Goal: Task Accomplishment & Management: Complete application form

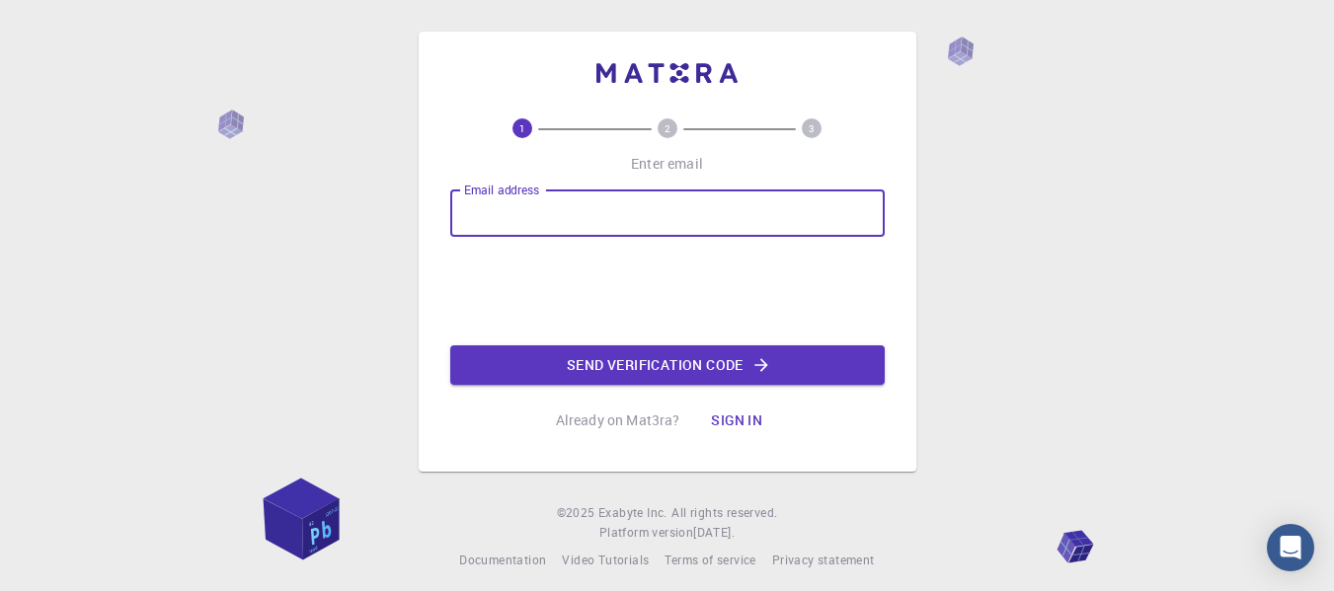
type input "[EMAIL_ADDRESS][DOMAIN_NAME]"
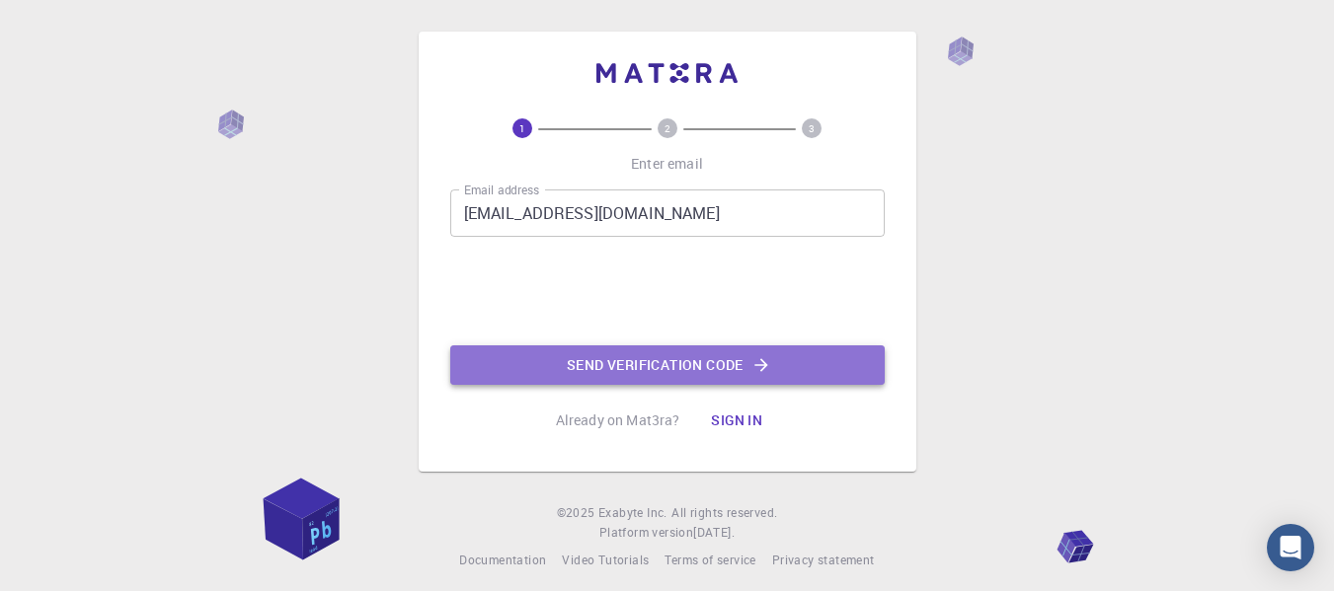
click at [596, 357] on button "Send verification code" at bounding box center [667, 365] width 434 height 39
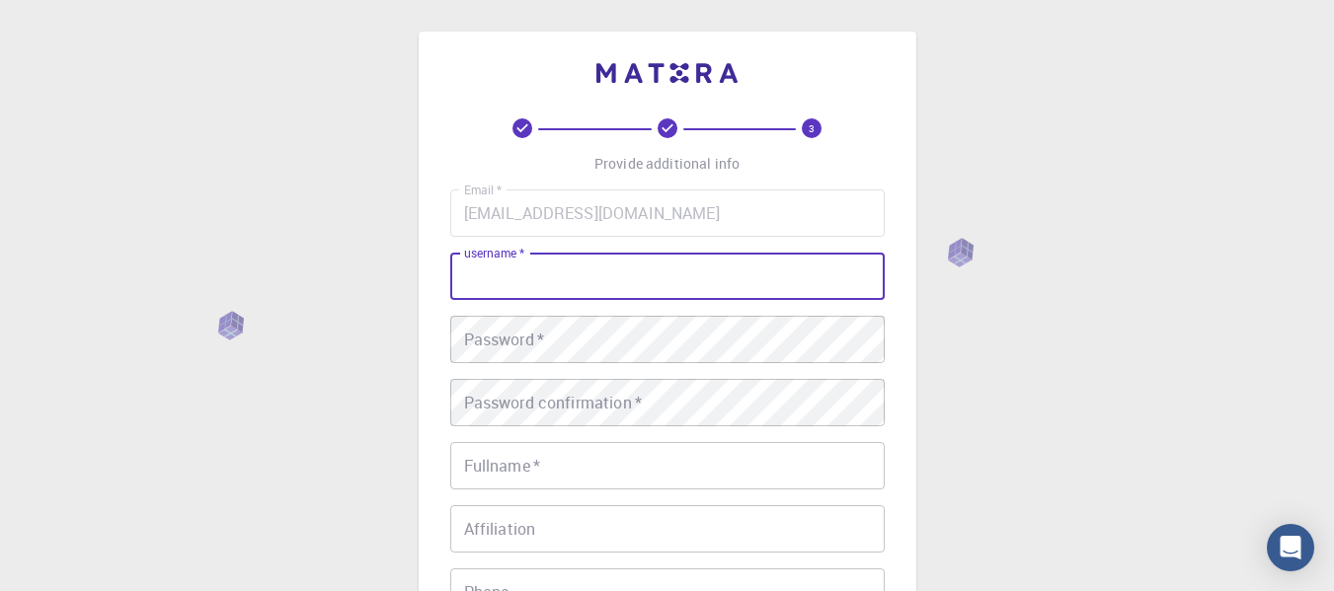
click at [692, 290] on input "username   *" at bounding box center [667, 276] width 434 height 47
type input "WillamisAra"
type input "willamisaragao"
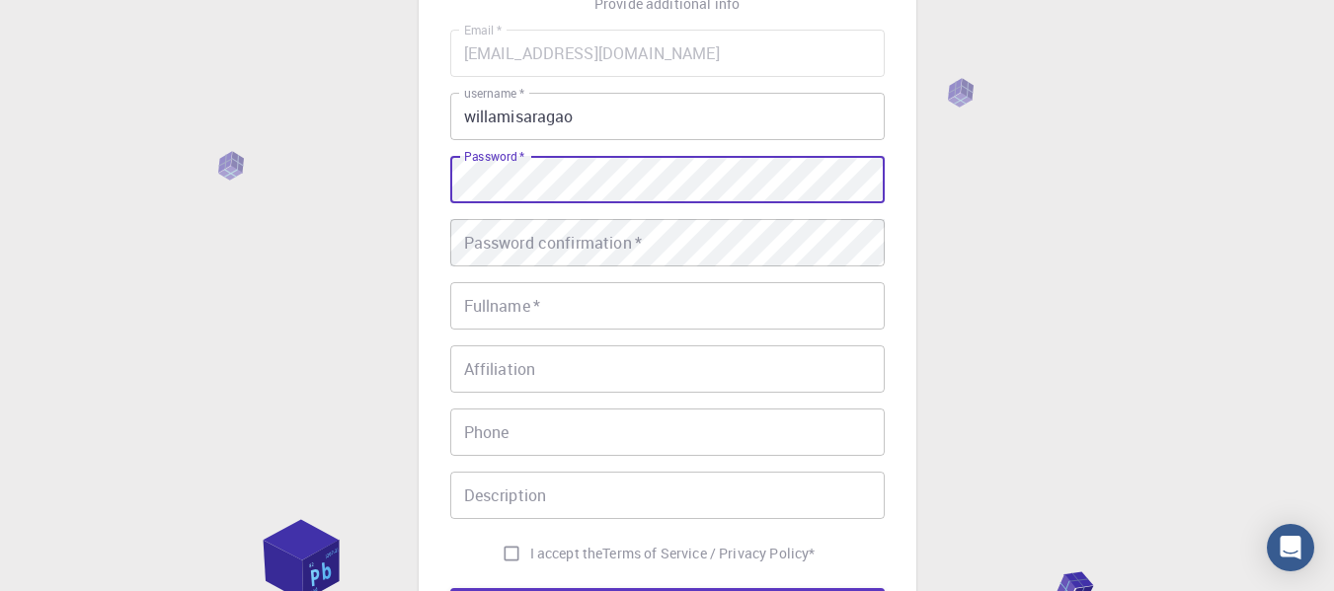
scroll to position [227, 0]
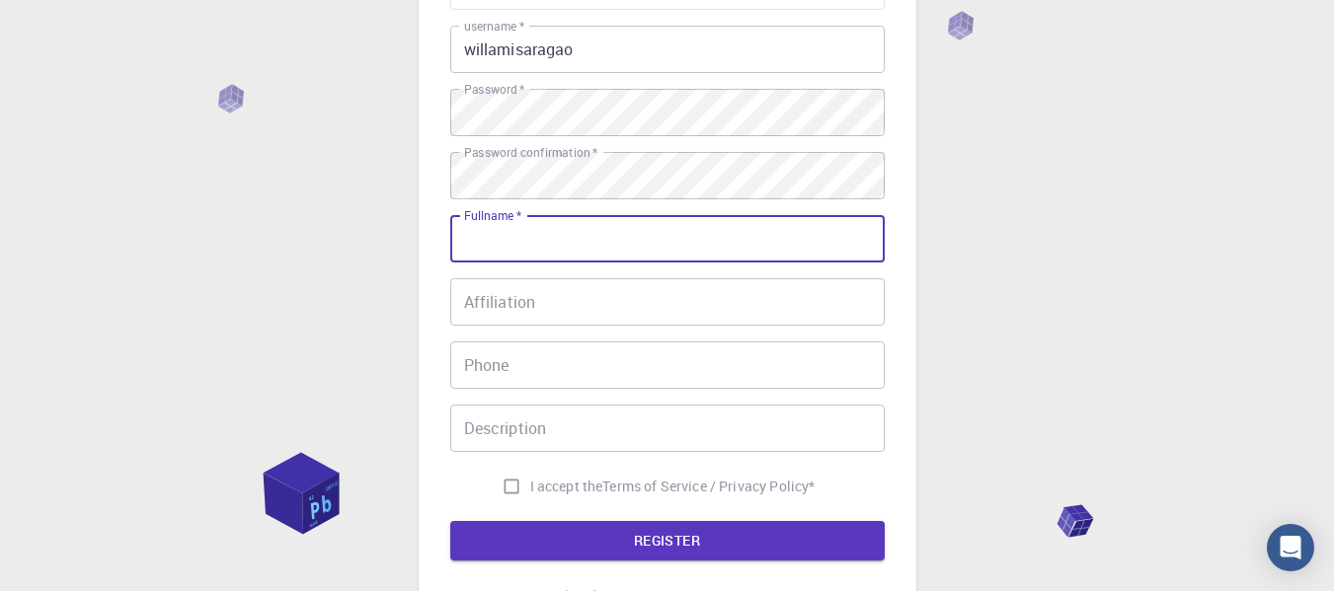
click at [704, 242] on input "Fullname   *" at bounding box center [667, 238] width 434 height 47
type input "[PERSON_NAME]"
type input "79996860175"
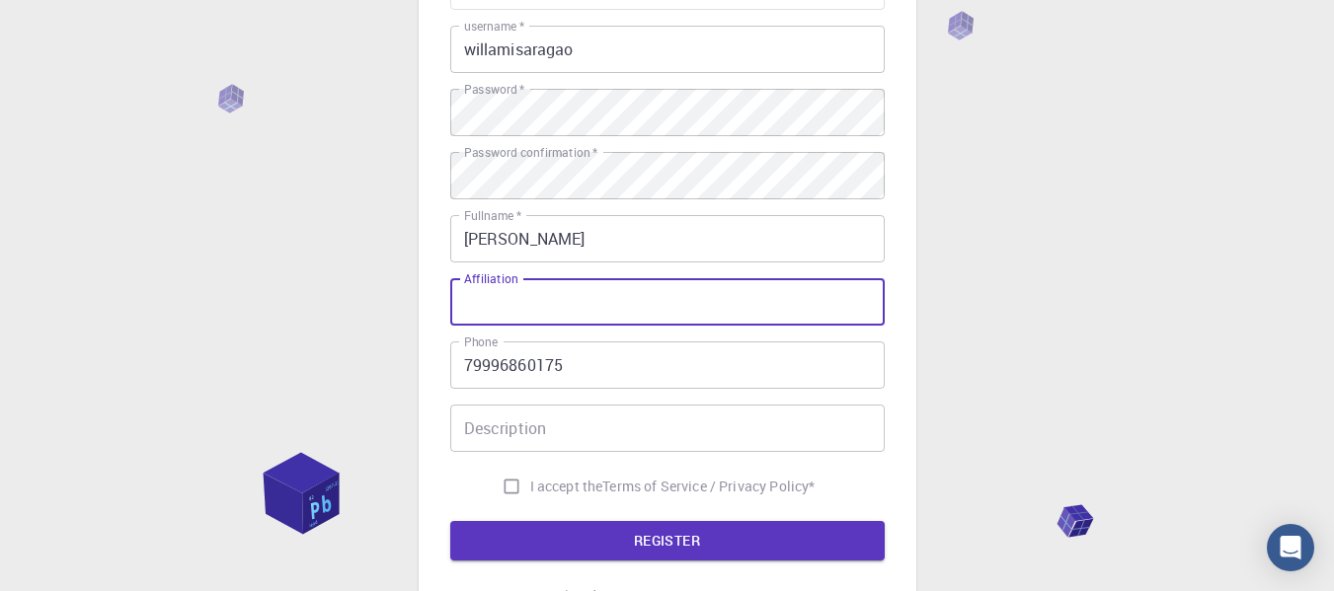
click at [709, 317] on input "Affiliation" at bounding box center [667, 301] width 434 height 47
type input "Studente"
type input "[GEOGRAPHIC_DATA]"
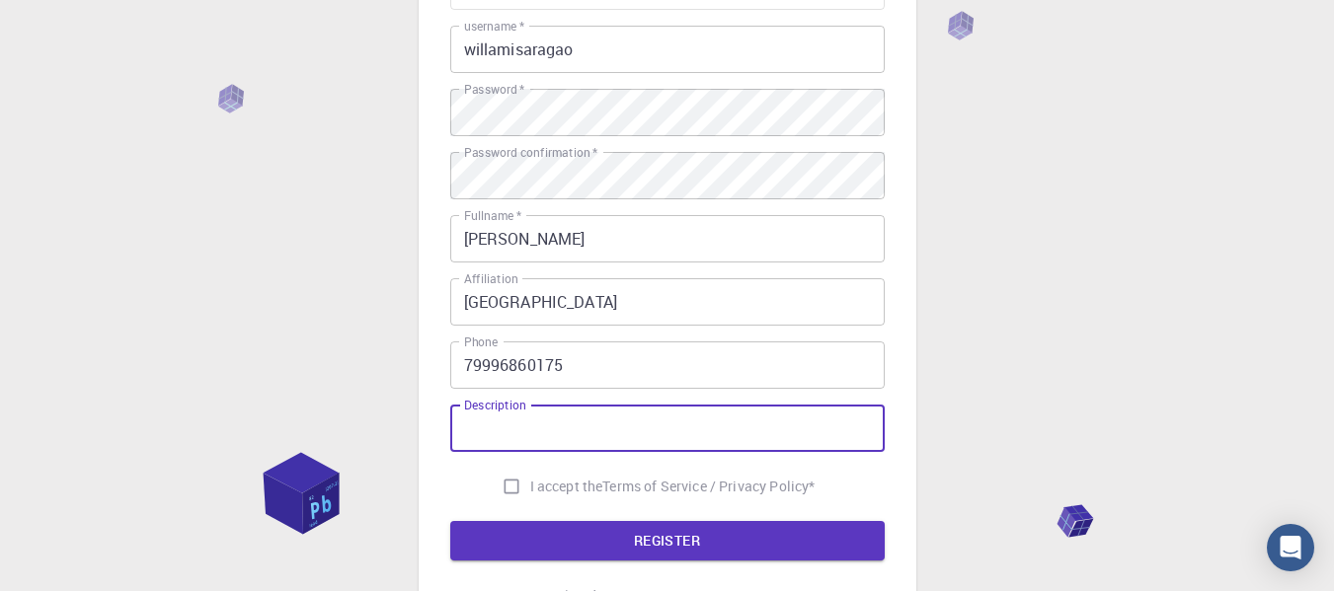
click at [615, 441] on input "Description" at bounding box center [667, 428] width 434 height 47
type input "Student"
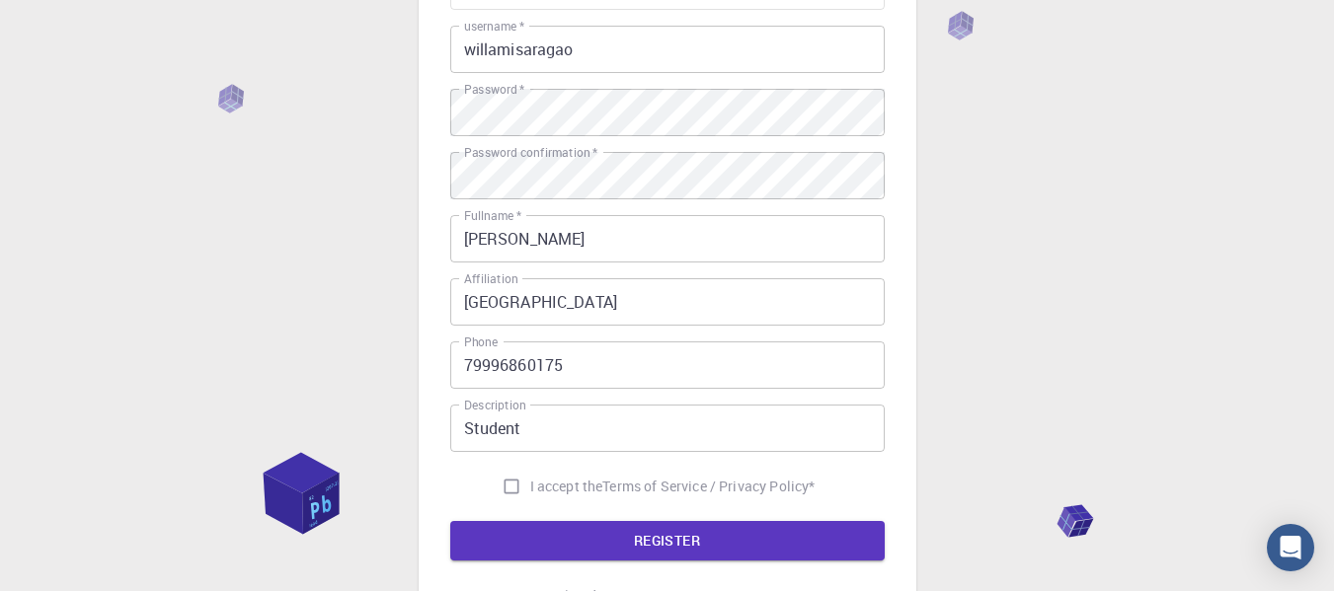
click at [596, 483] on span "I accept the" at bounding box center [566, 487] width 73 height 20
click at [530, 483] on input "I accept the Terms of Service / Privacy Policy *" at bounding box center [512, 487] width 38 height 38
checkbox input "true"
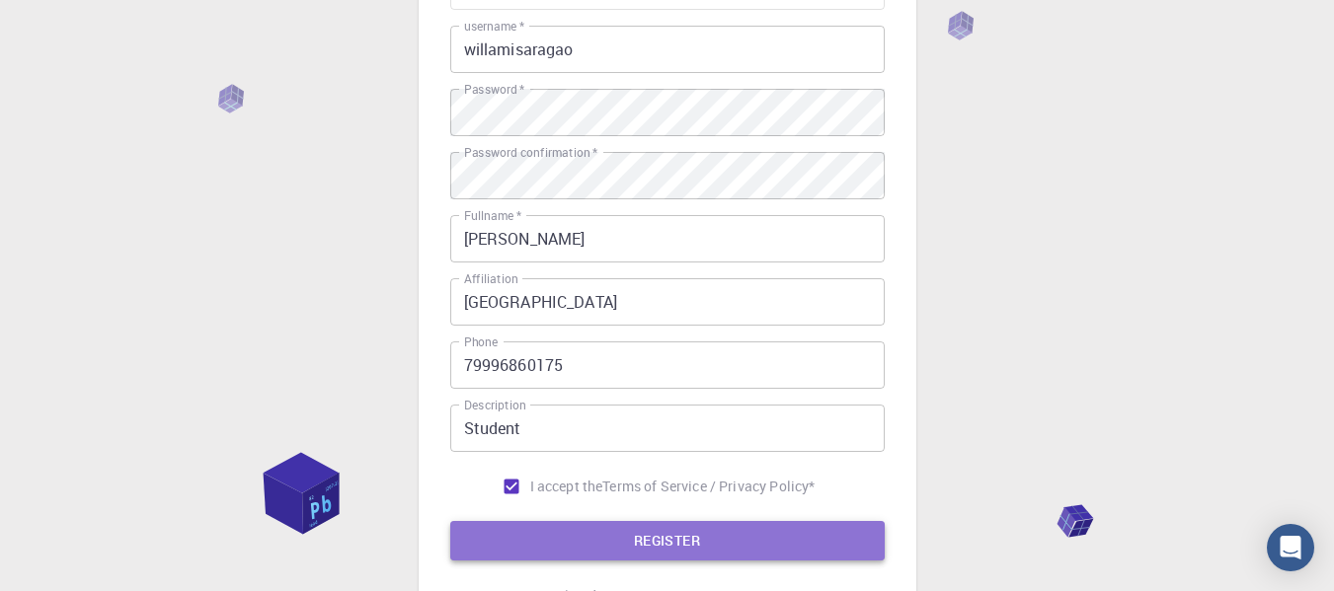
click at [570, 542] on button "REGISTER" at bounding box center [667, 540] width 434 height 39
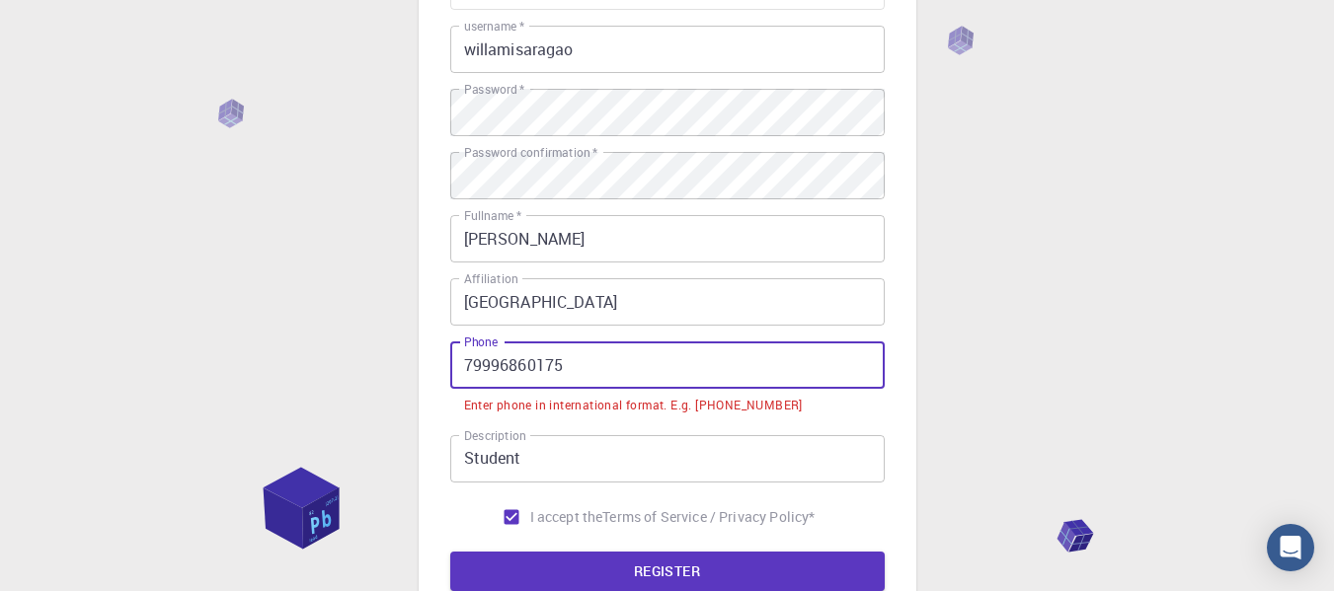
click at [683, 372] on input "79996860175" at bounding box center [667, 365] width 434 height 47
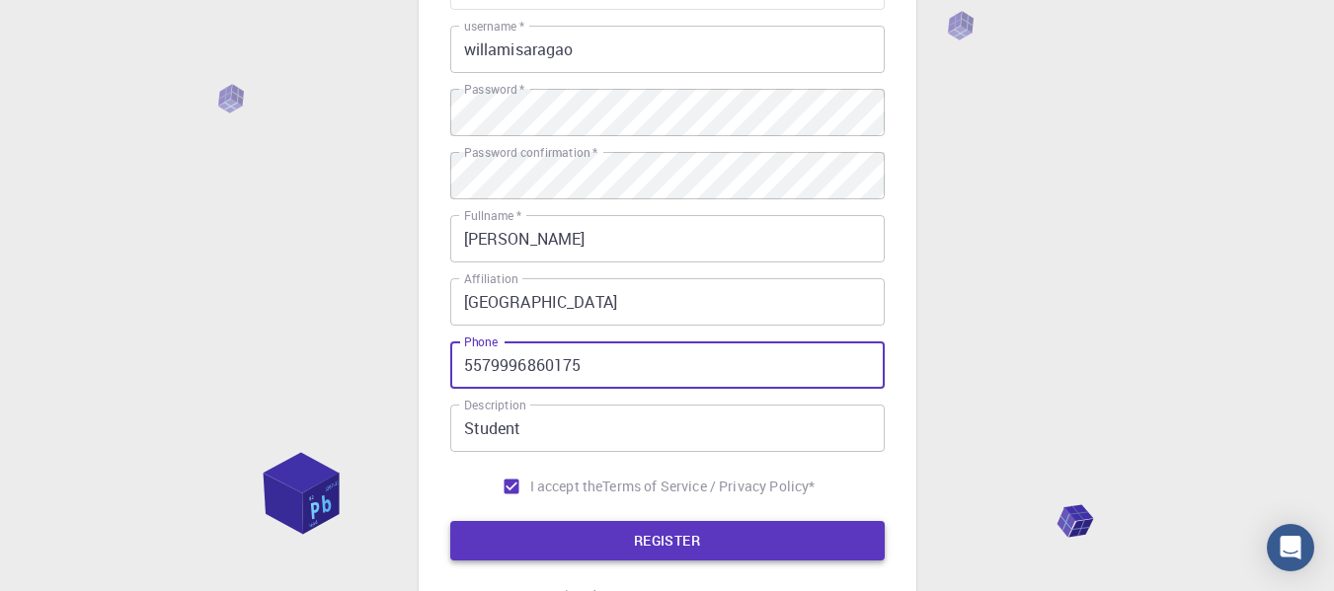
click at [644, 535] on button "REGISTER" at bounding box center [667, 540] width 434 height 39
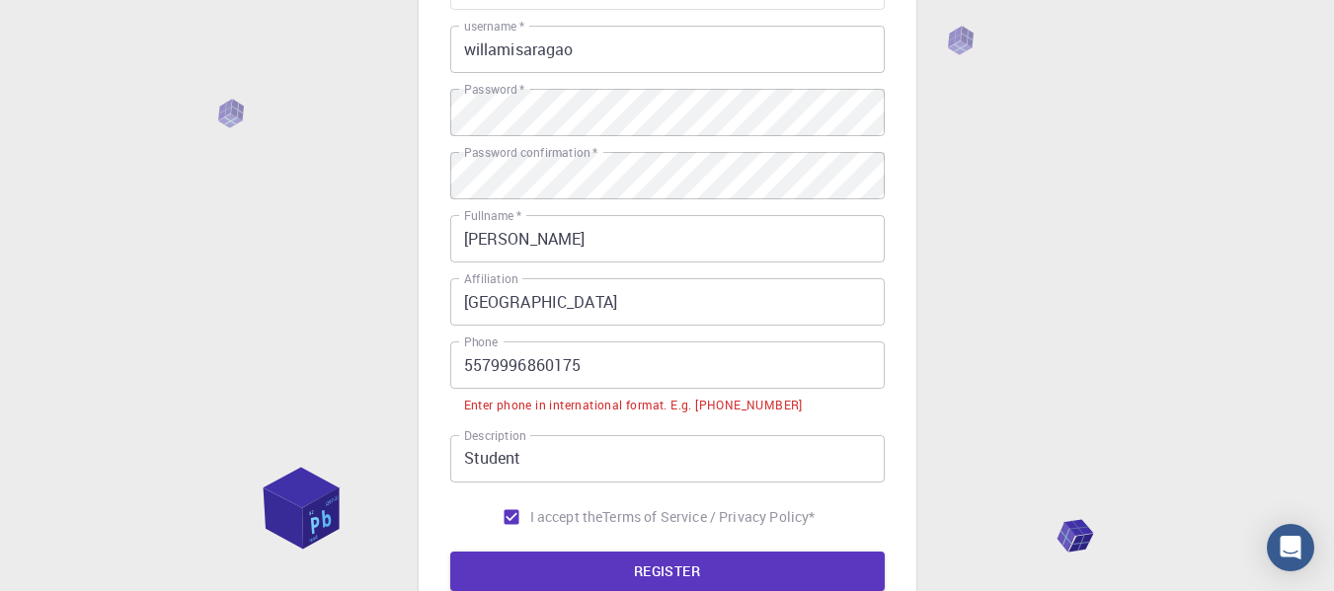
click at [732, 354] on input "5579996860175" at bounding box center [667, 365] width 434 height 47
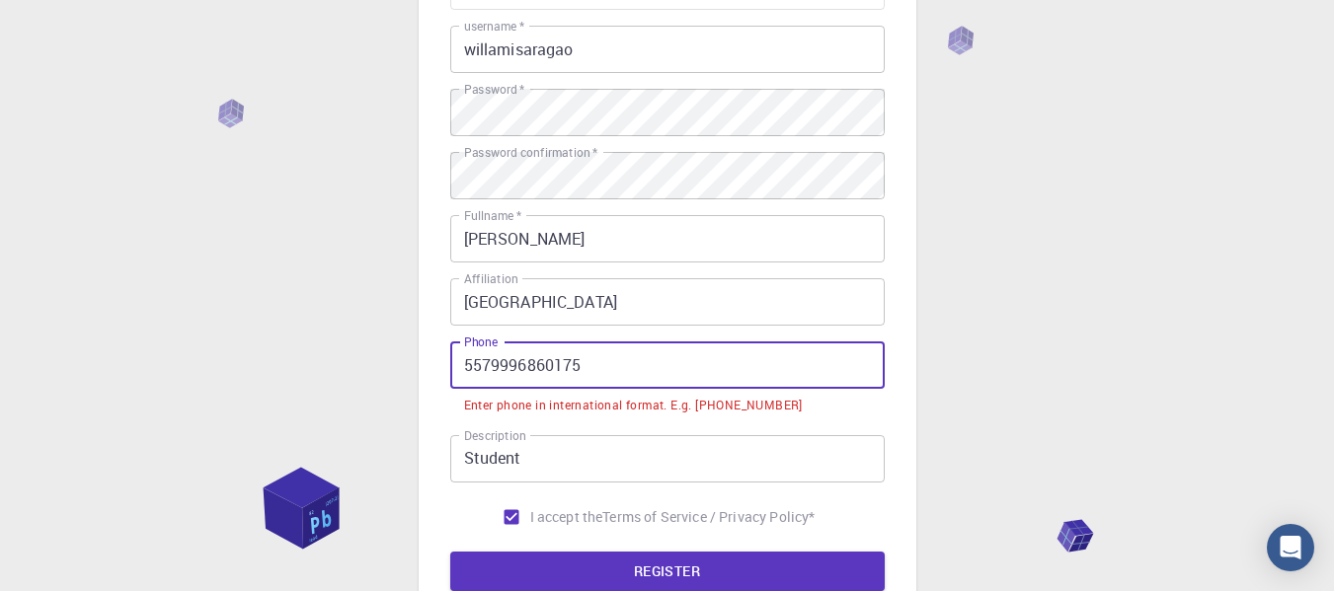
click at [732, 354] on input "5579996860175" at bounding box center [667, 365] width 434 height 47
click at [814, 347] on input "5579996860175" at bounding box center [667, 365] width 434 height 47
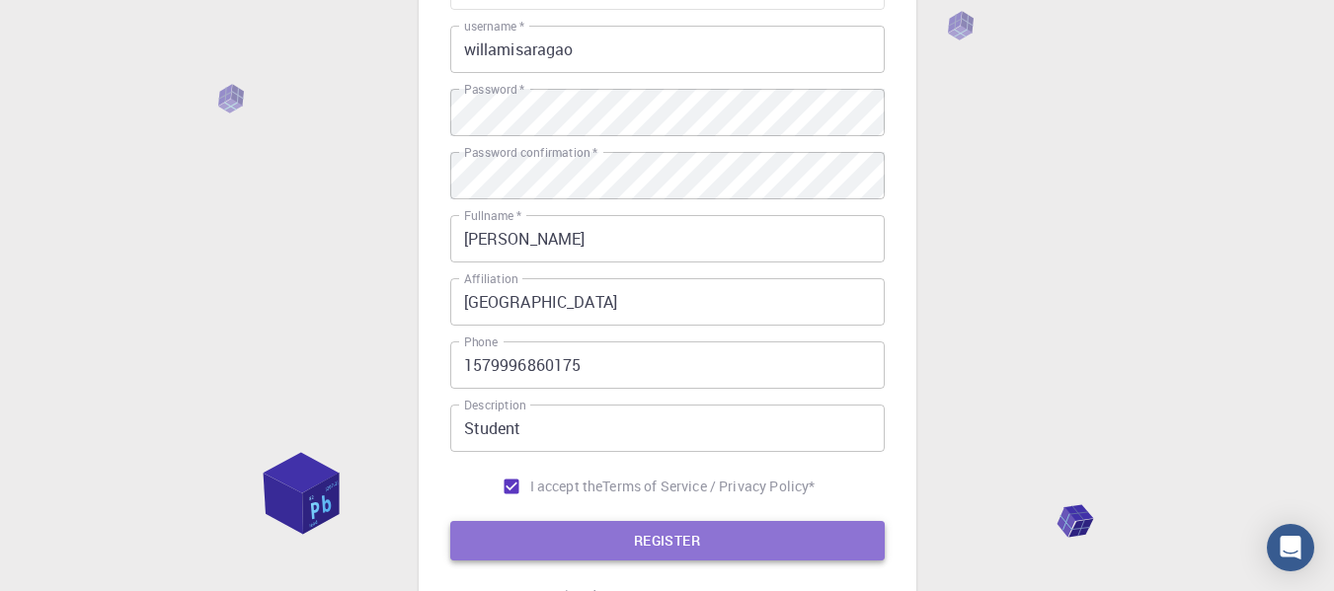
click at [724, 551] on button "REGISTER" at bounding box center [667, 540] width 434 height 39
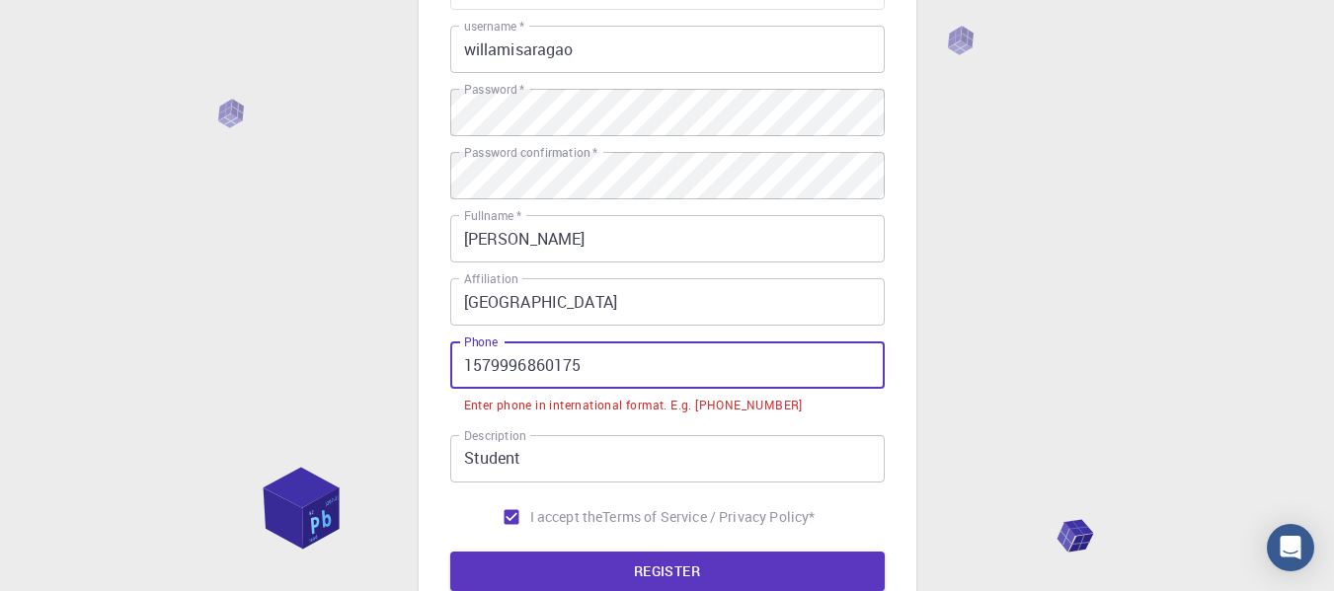
click at [692, 375] on input "1579996860175" at bounding box center [667, 365] width 434 height 47
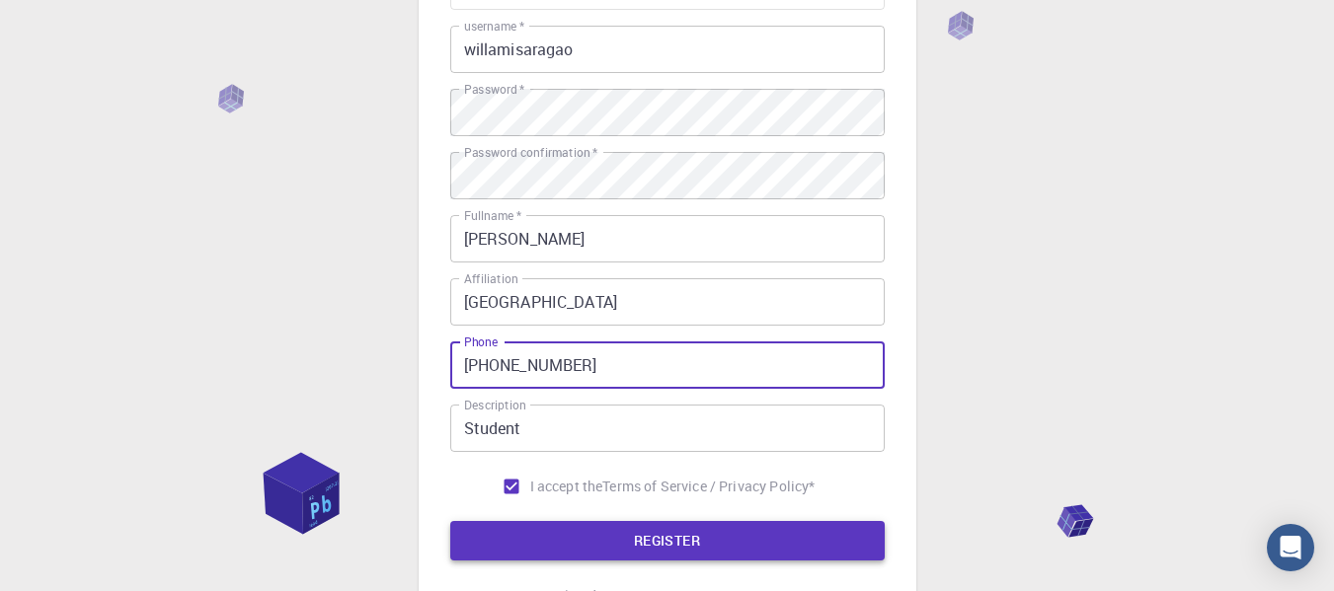
type input "[PHONE_NUMBER]"
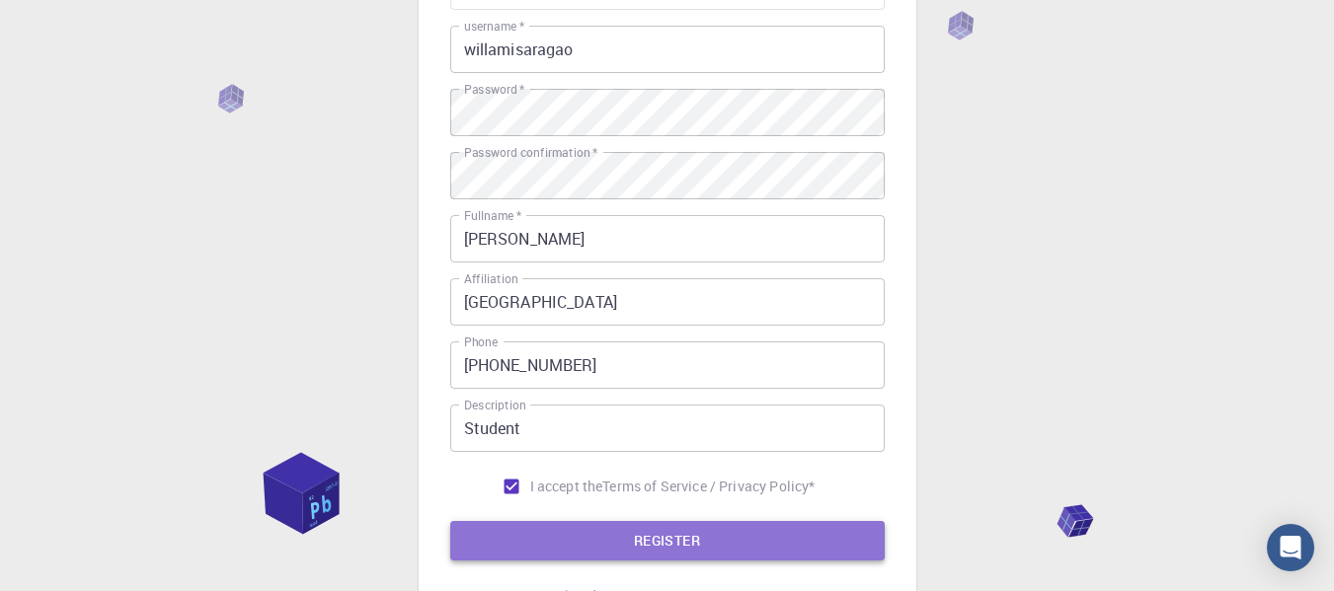
click at [648, 559] on button "REGISTER" at bounding box center [667, 540] width 434 height 39
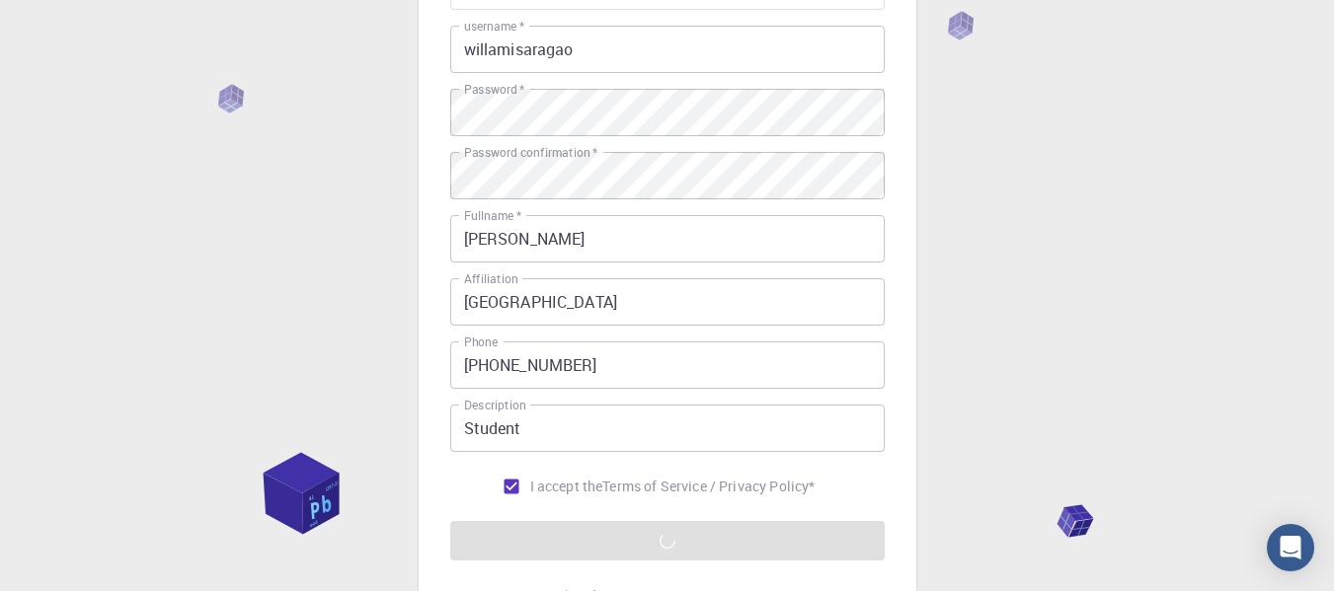
click at [648, 559] on form "Email   * [EMAIL_ADDRESS][DOMAIN_NAME] Email   * username   * willamisaragao us…" at bounding box center [667, 261] width 434 height 598
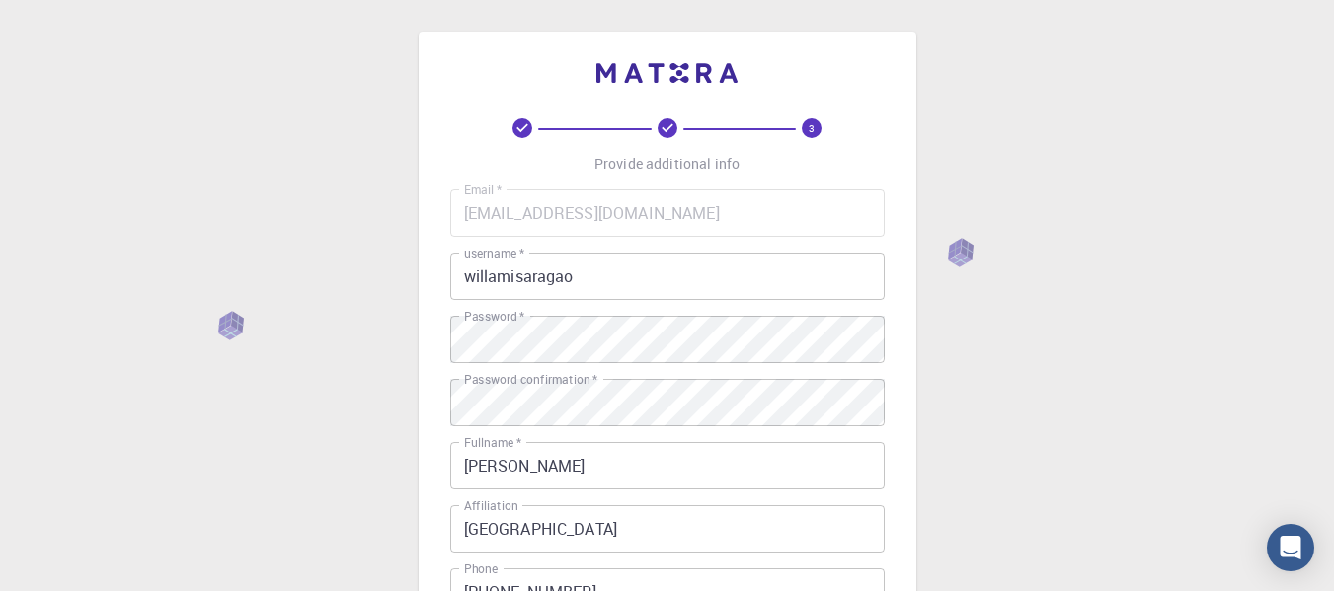
scroll to position [414, 0]
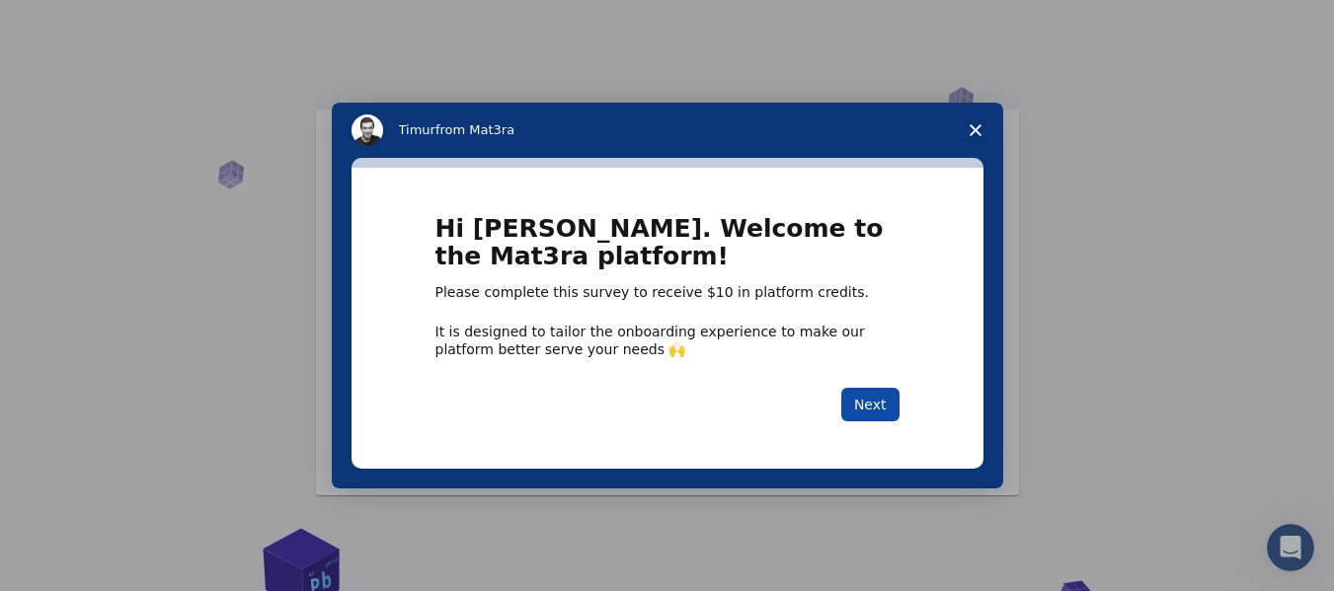
click at [867, 403] on button "Next" at bounding box center [870, 405] width 58 height 34
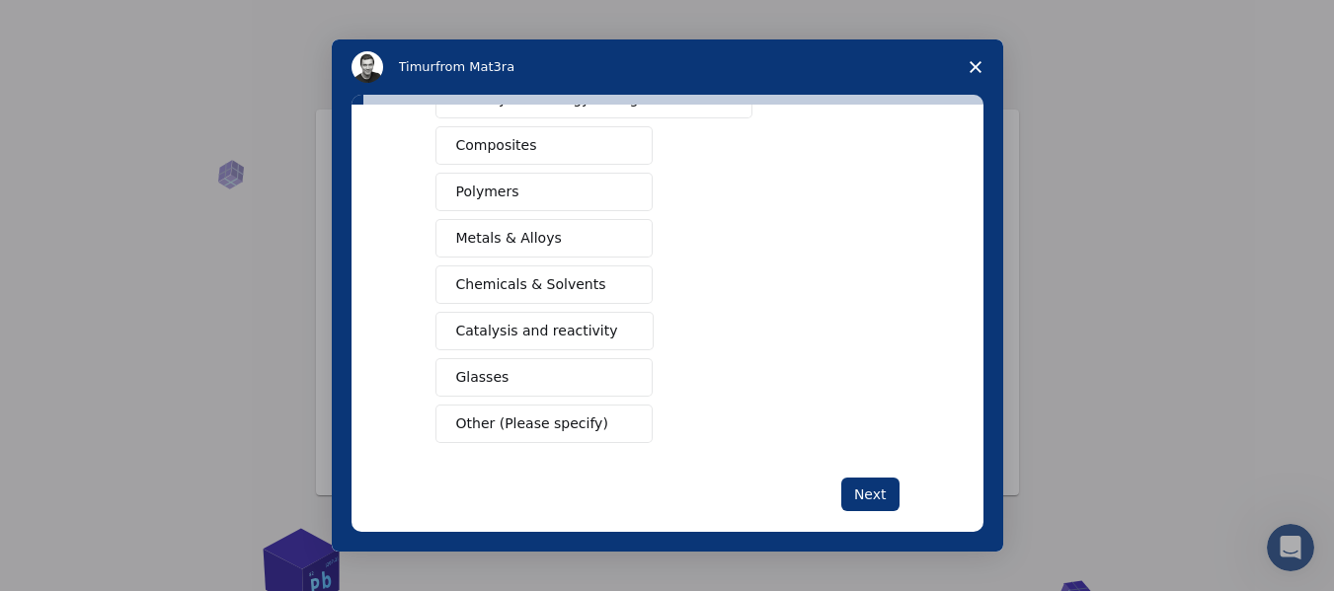
scroll to position [336, 0]
click at [579, 441] on button "Other (Please specify)" at bounding box center [543, 423] width 217 height 39
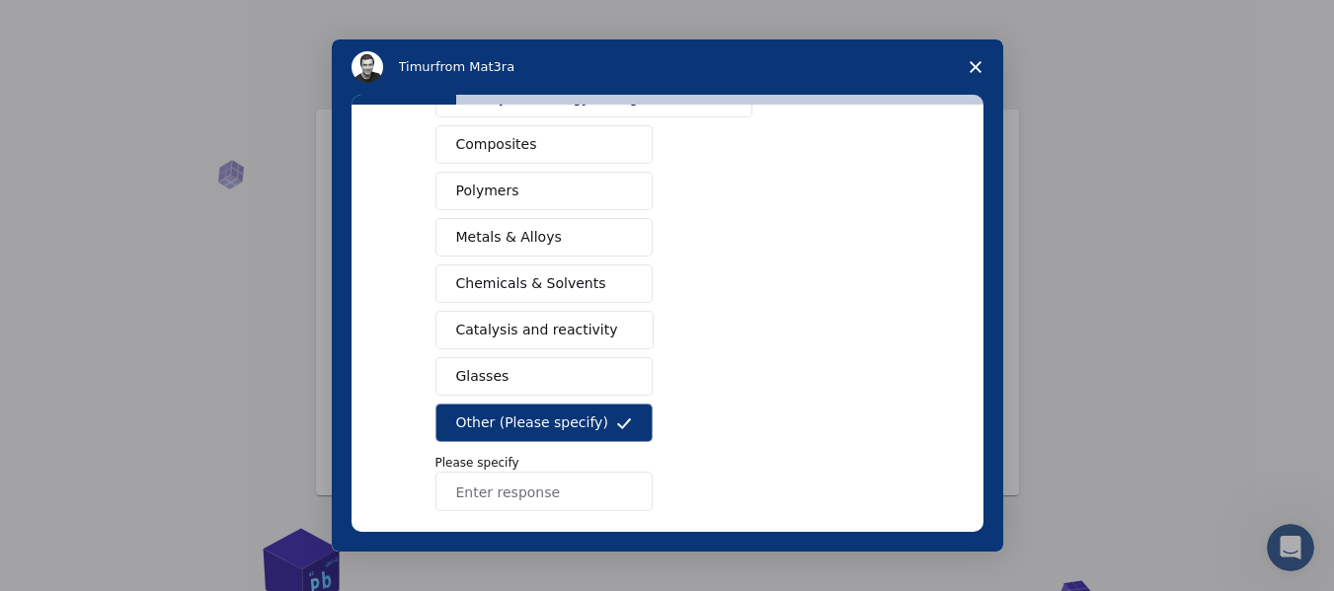
click at [589, 494] on input "Enter response" at bounding box center [543, 491] width 217 height 39
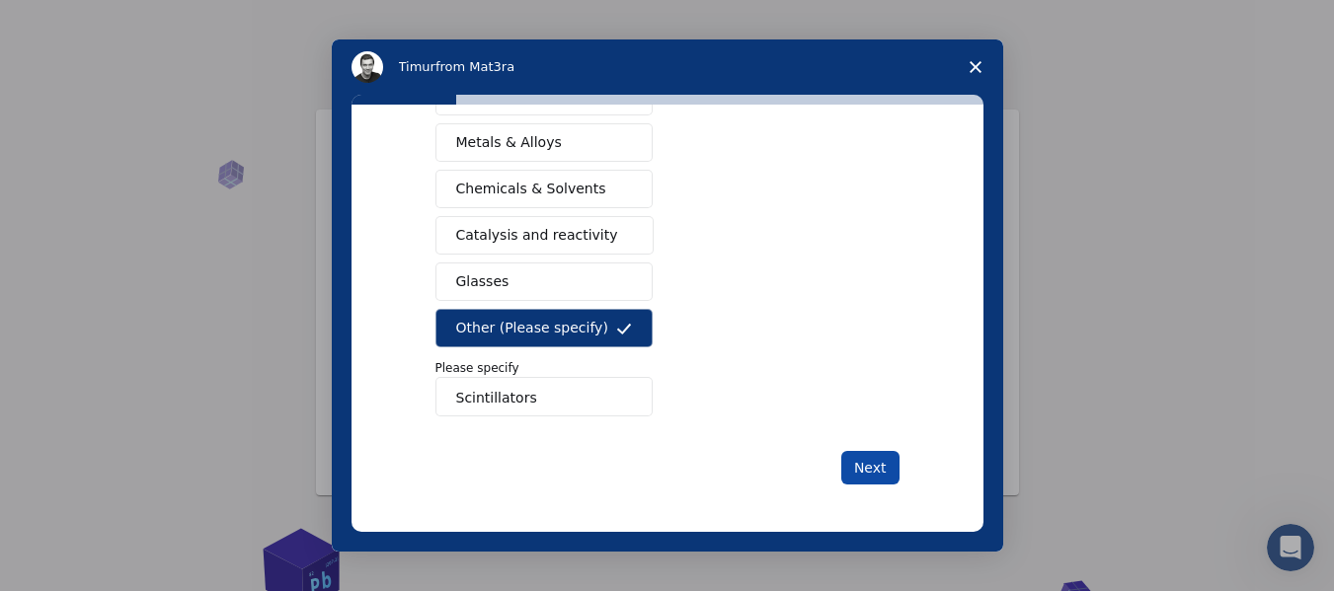
type input "Scintillators"
click at [859, 473] on button "Next" at bounding box center [870, 468] width 58 height 34
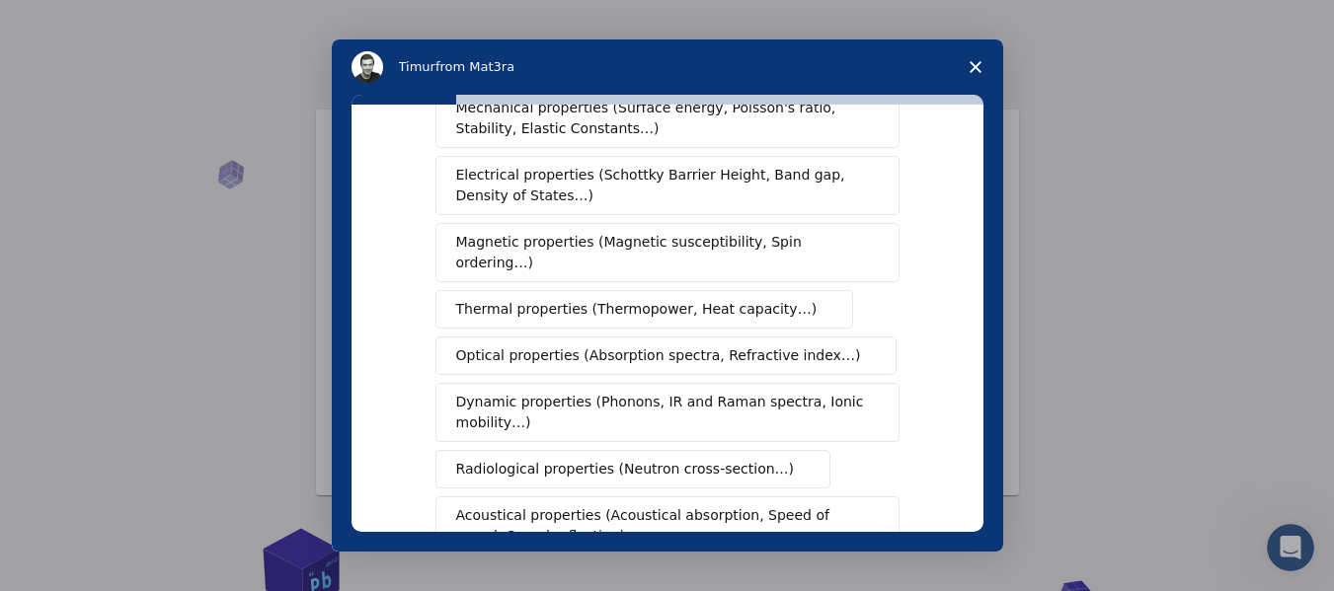
scroll to position [92, 0]
click at [705, 345] on span "Optical properties (Absorption spectra, Refractive index…)" at bounding box center [658, 355] width 405 height 21
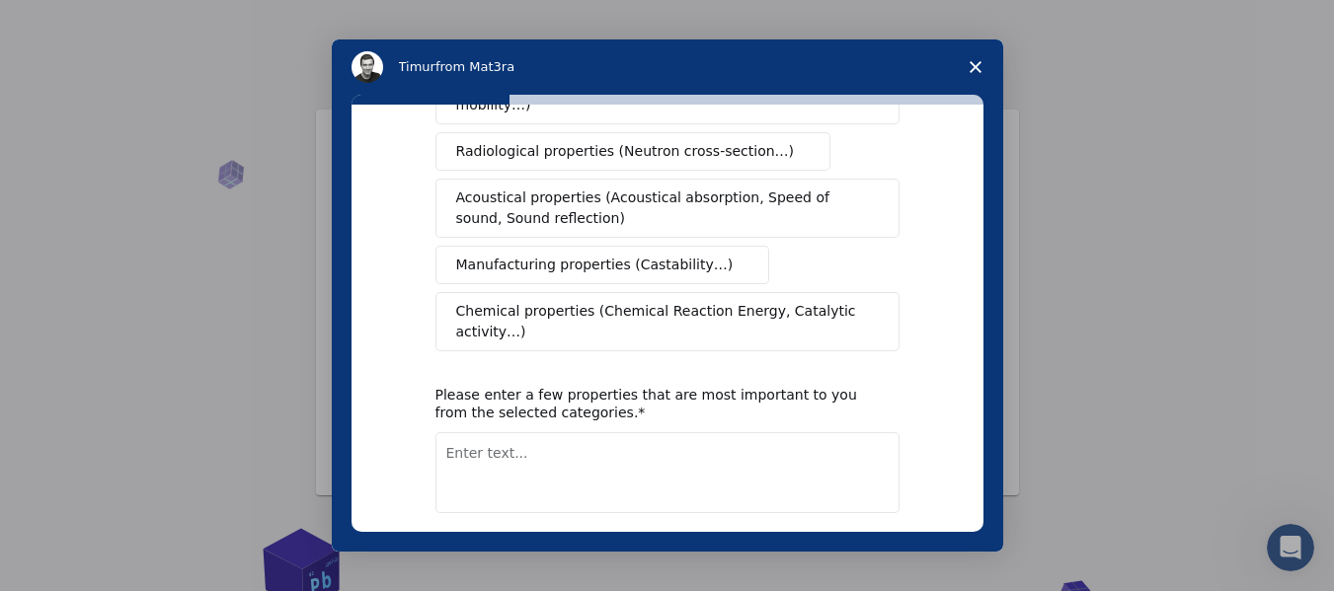
scroll to position [412, 0]
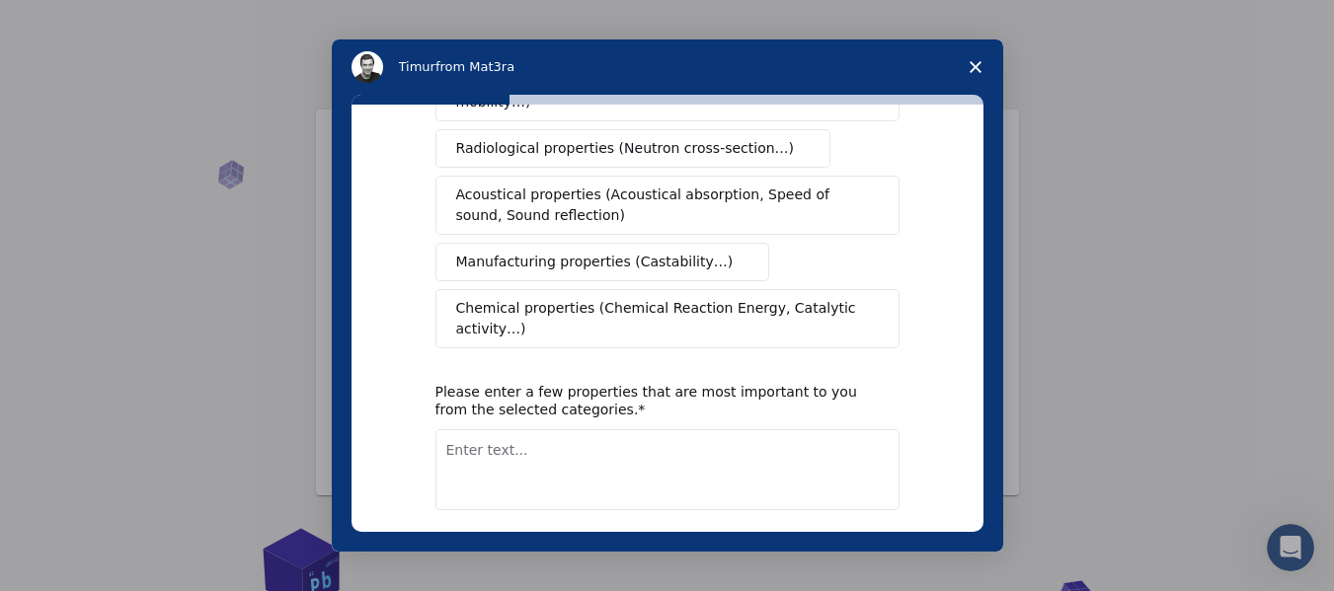
click at [870, 545] on button "Next" at bounding box center [870, 562] width 58 height 34
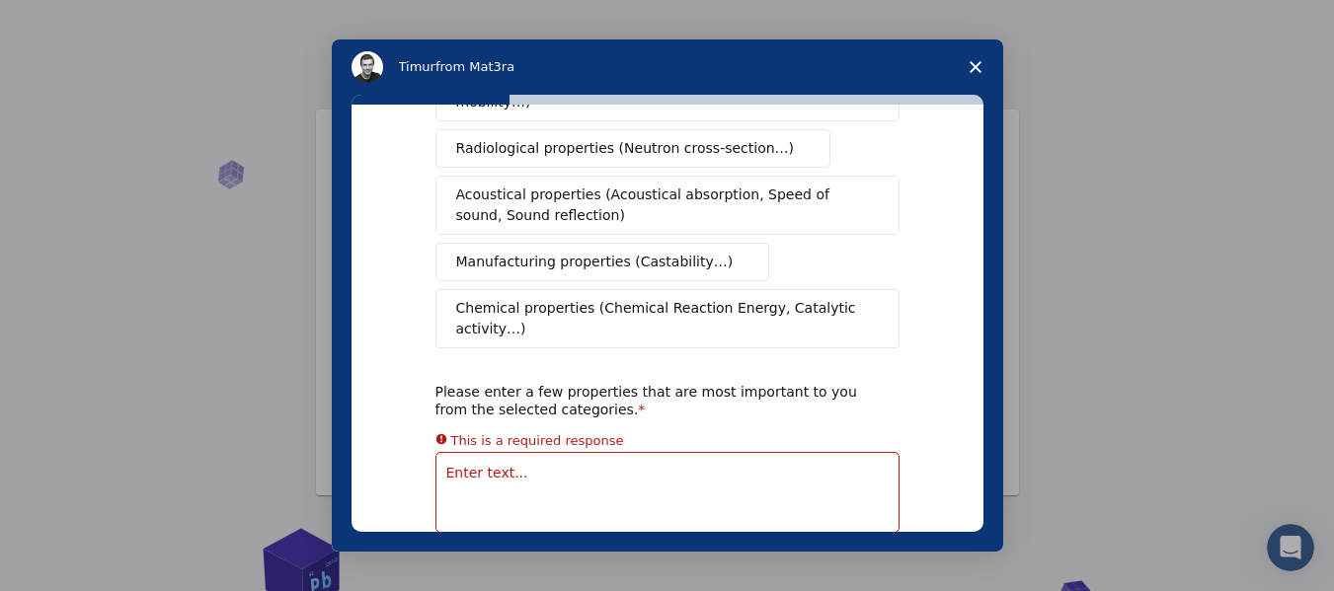
click at [773, 453] on textarea "Enter text..." at bounding box center [667, 492] width 464 height 81
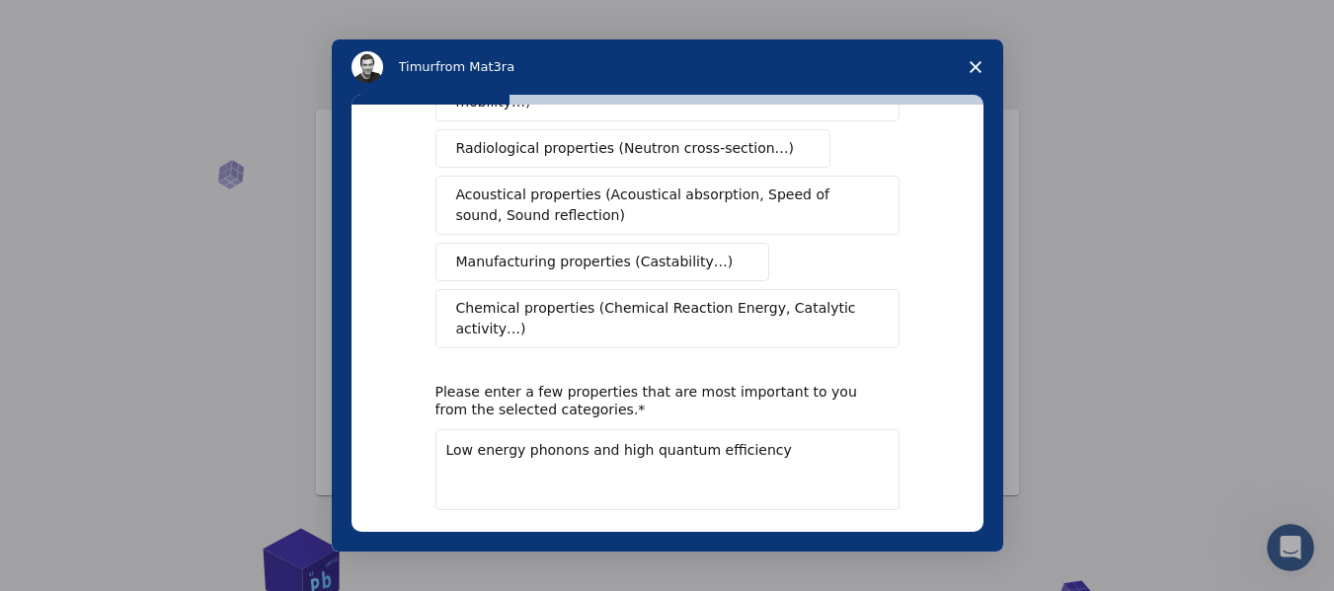
type textarea "Low energy phonons and high quantum efficiency"
click at [855, 545] on button "Next" at bounding box center [870, 562] width 58 height 34
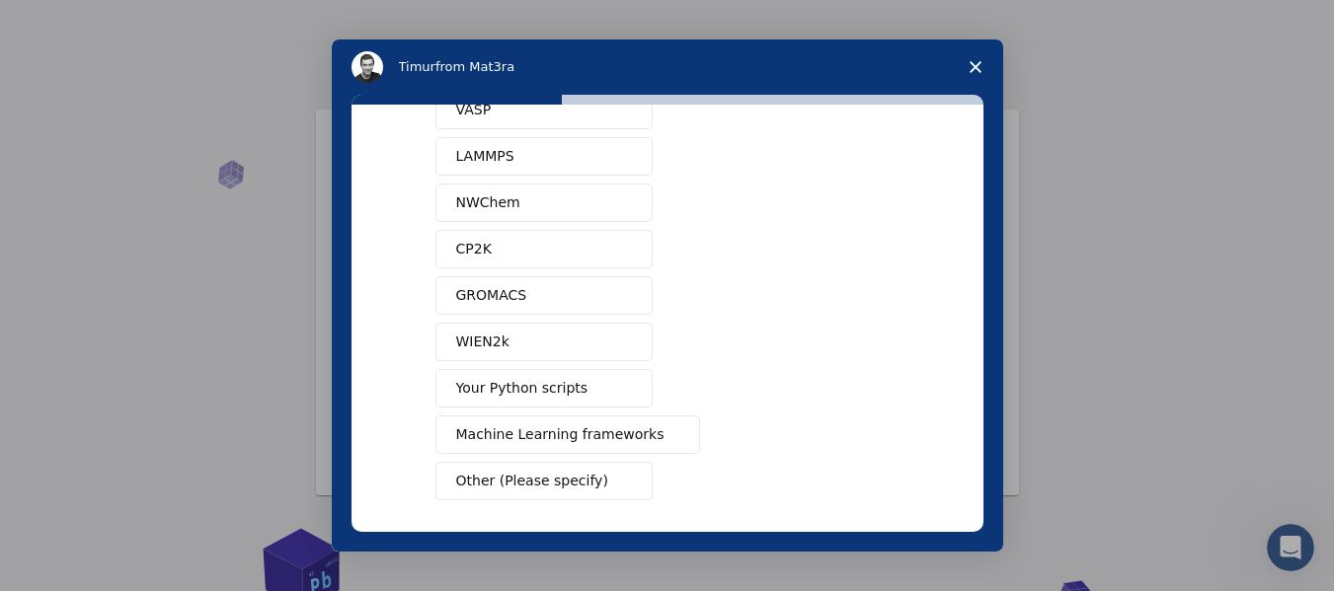
scroll to position [0, 0]
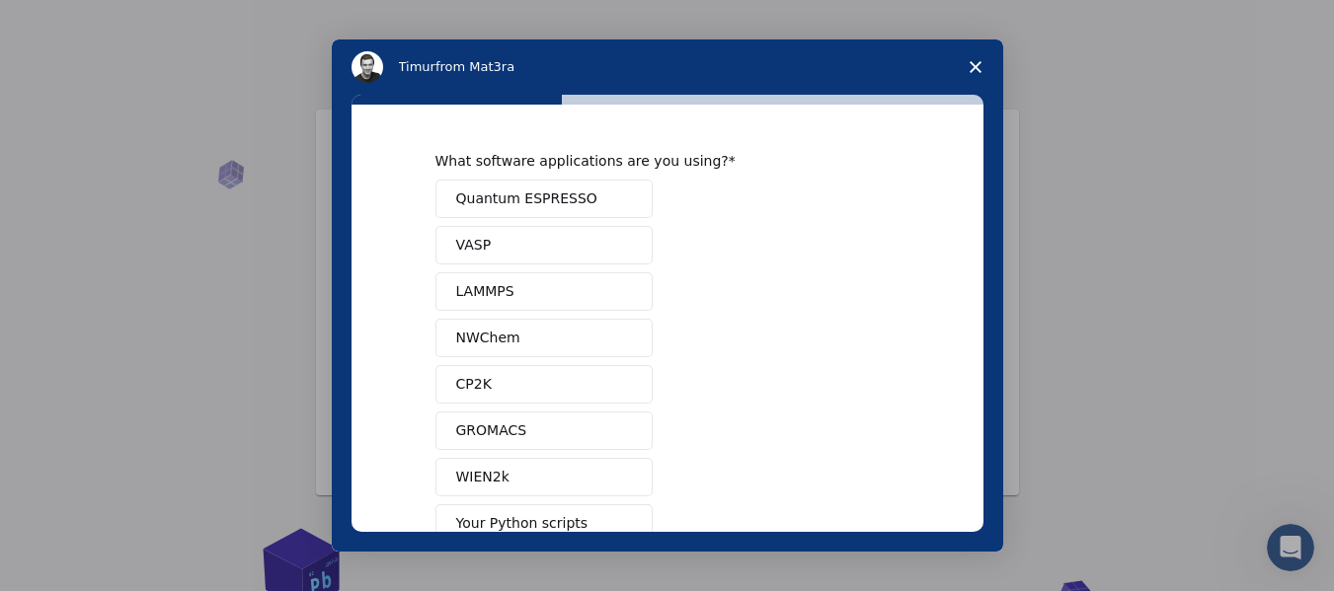
click at [598, 194] on button "Quantum ESPRESSO" at bounding box center [543, 199] width 217 height 39
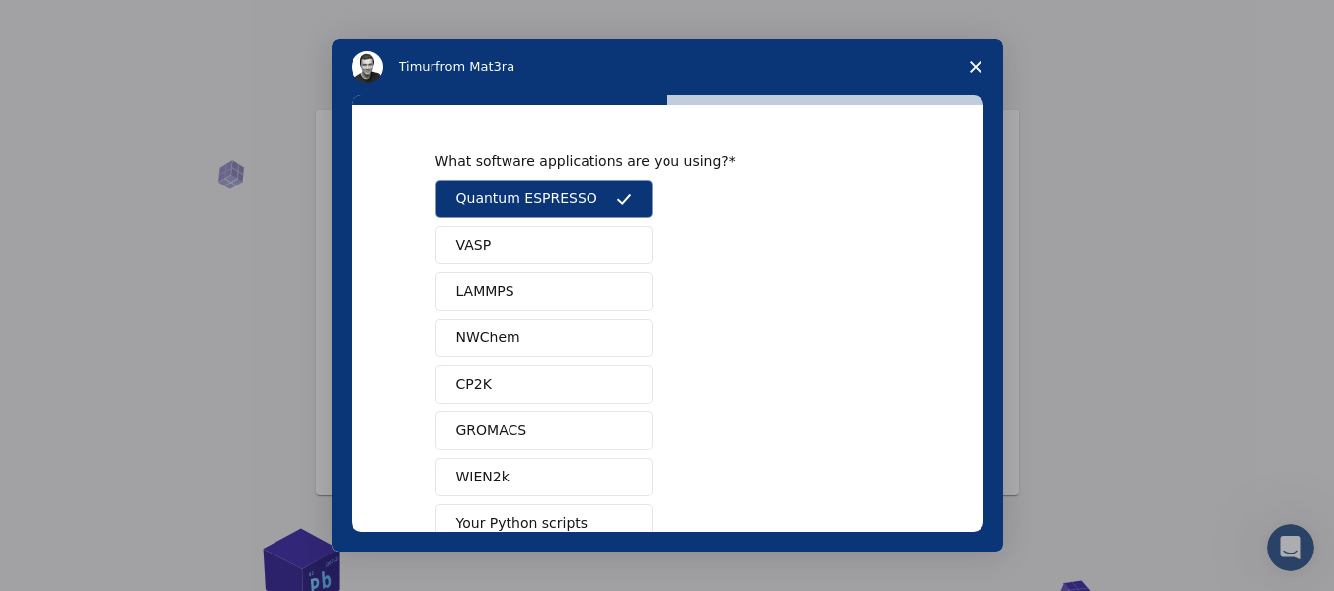
click at [549, 295] on button "LAMMPS" at bounding box center [543, 292] width 217 height 39
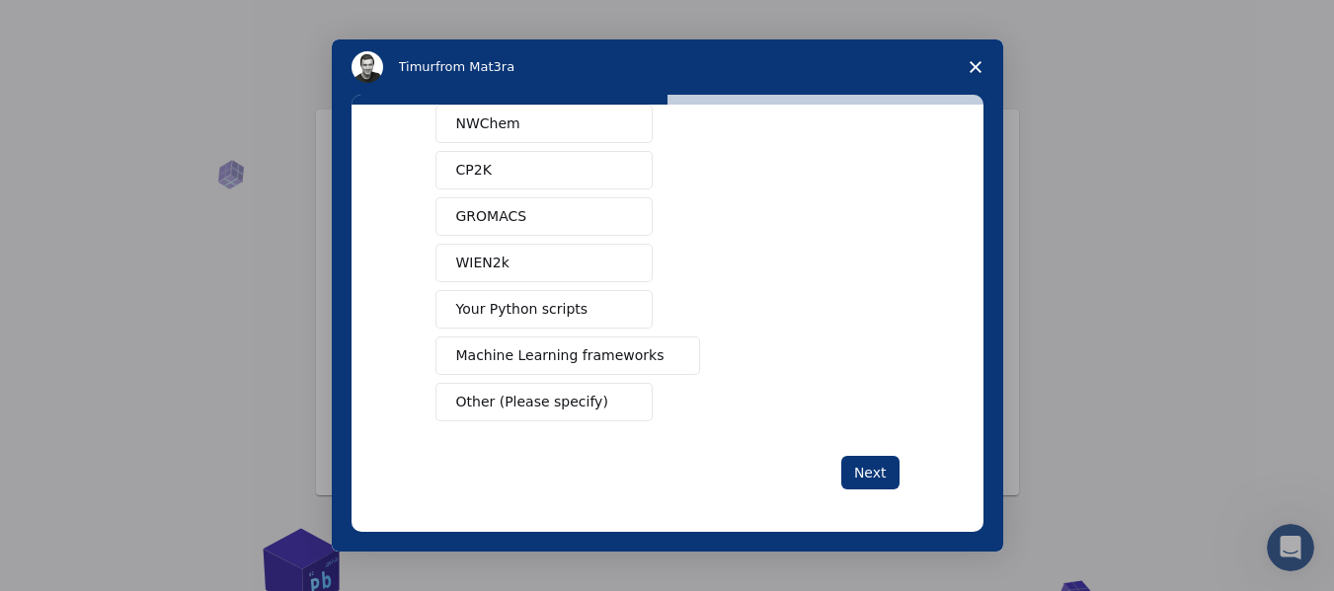
scroll to position [219, 0]
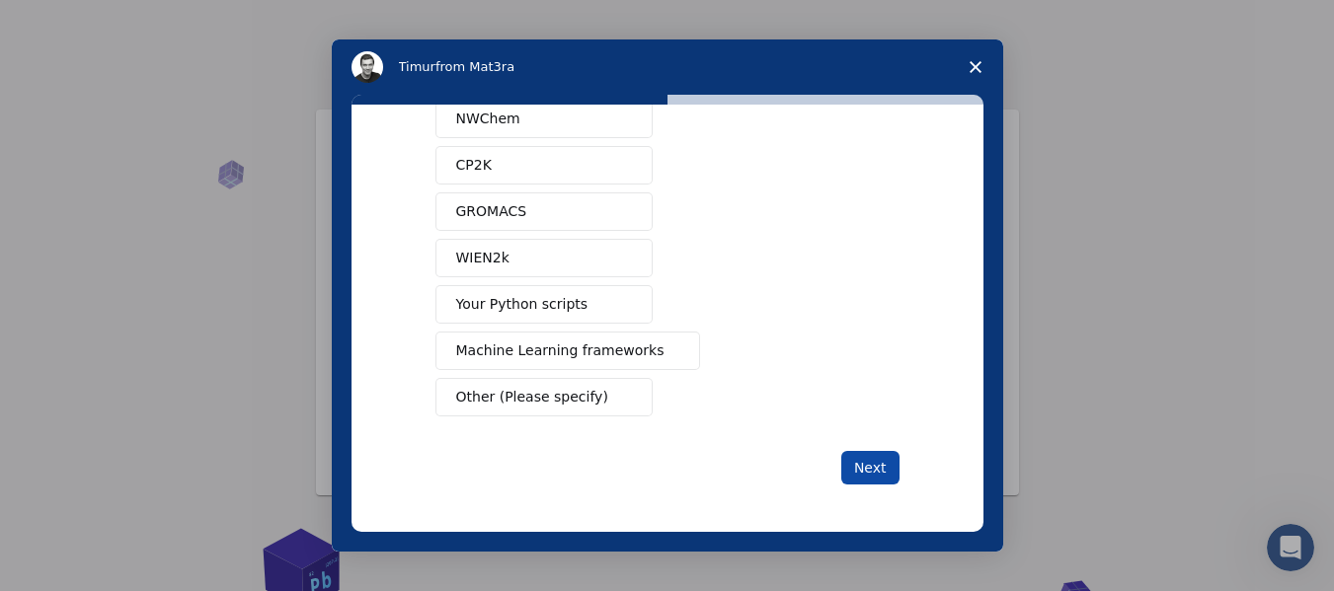
click at [850, 457] on button "Next" at bounding box center [870, 468] width 58 height 34
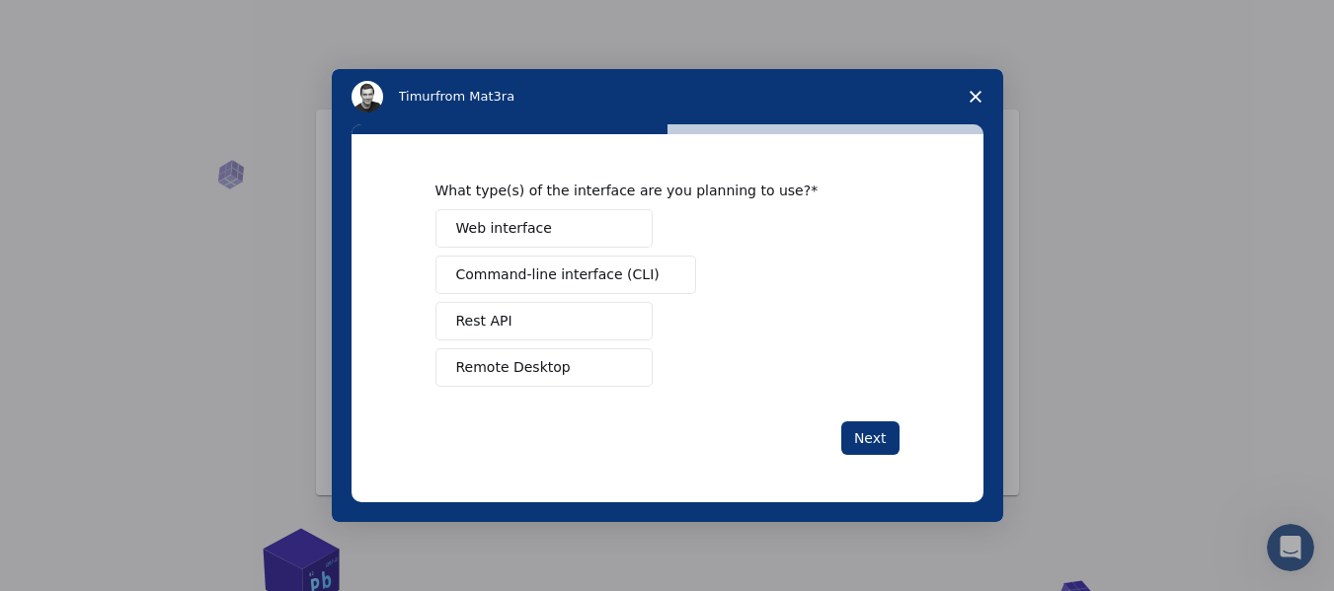
click at [613, 245] on button "Web interface" at bounding box center [543, 228] width 217 height 39
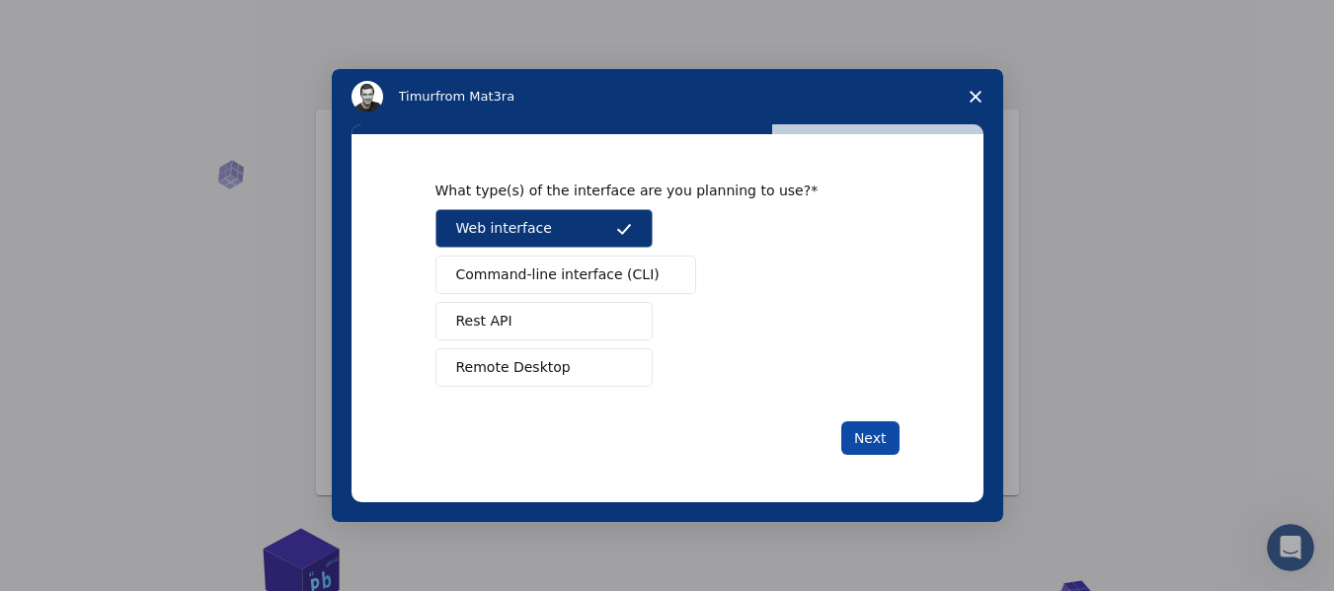
click at [886, 436] on button "Next" at bounding box center [870, 439] width 58 height 34
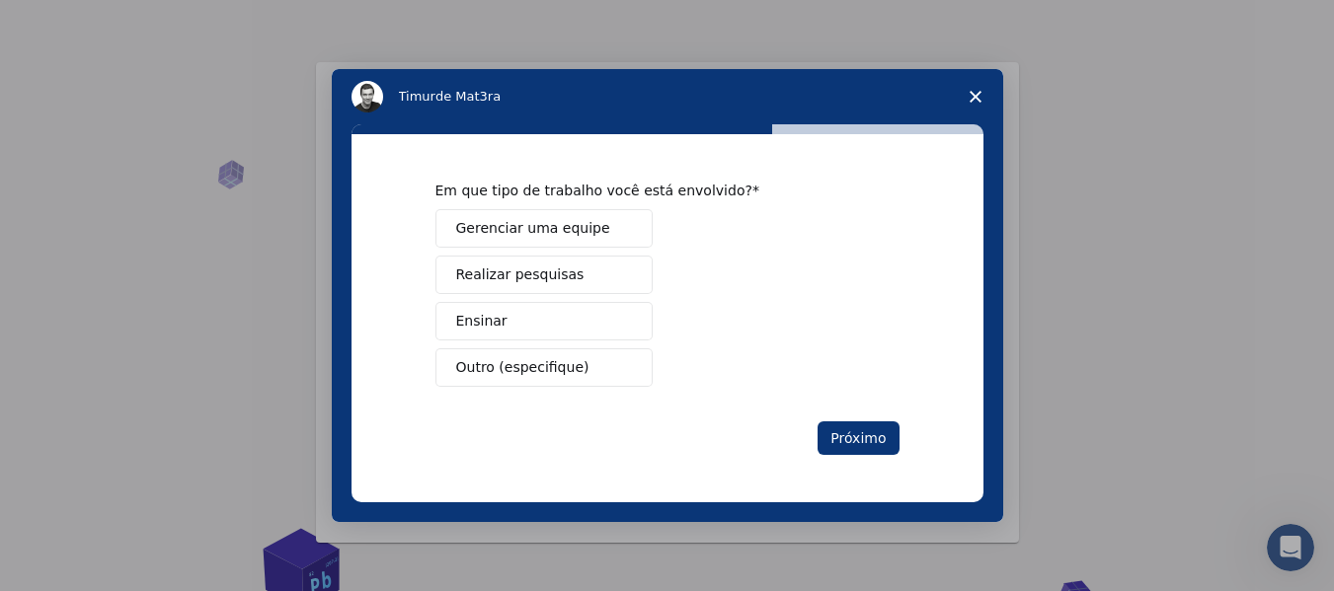
click at [635, 282] on button "Realizar pesquisas" at bounding box center [543, 275] width 217 height 39
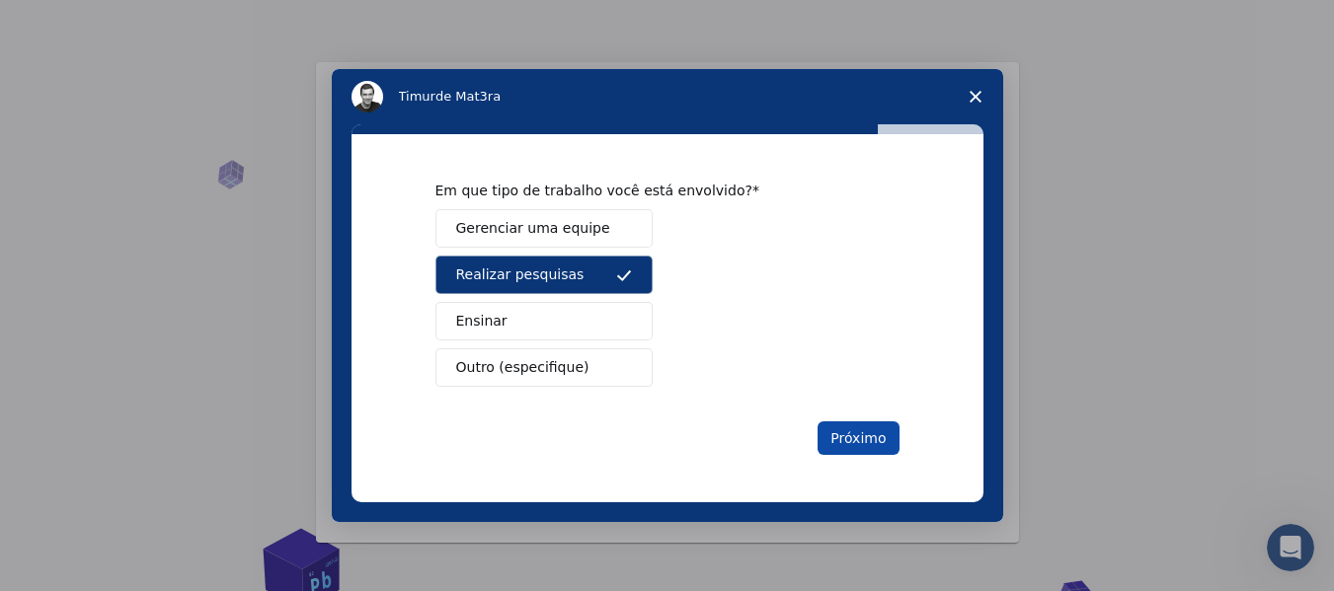
click at [881, 446] on font "Próximo" at bounding box center [857, 438] width 55 height 16
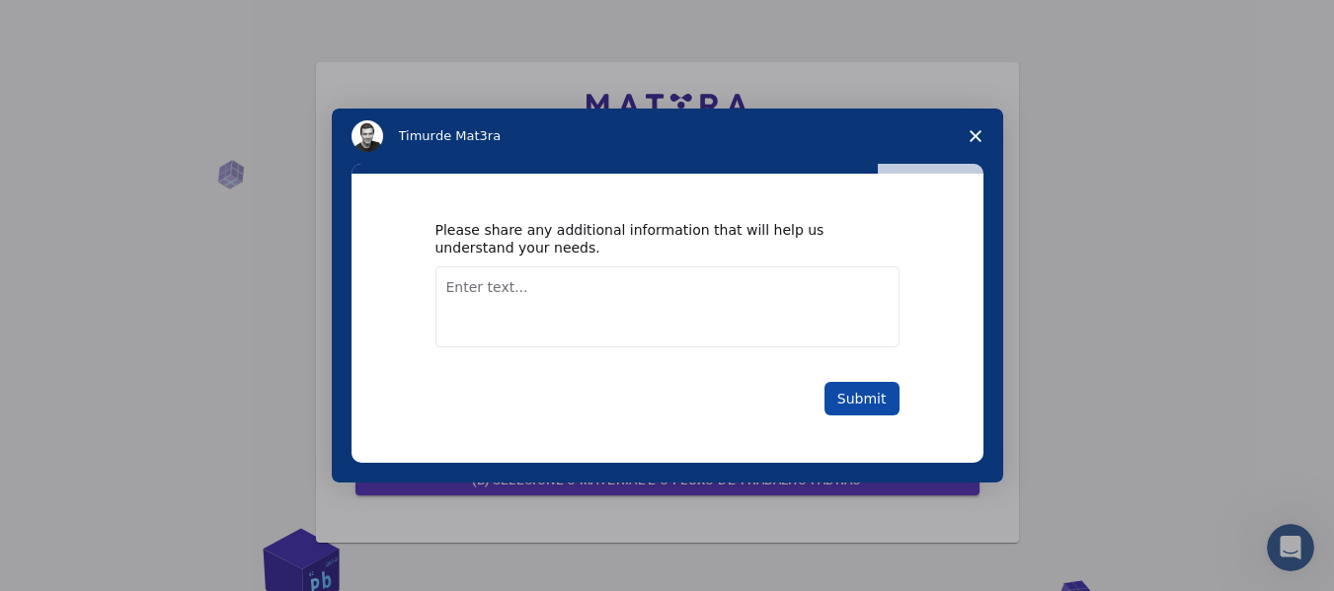
click at [878, 407] on button "Submit" at bounding box center [861, 399] width 75 height 34
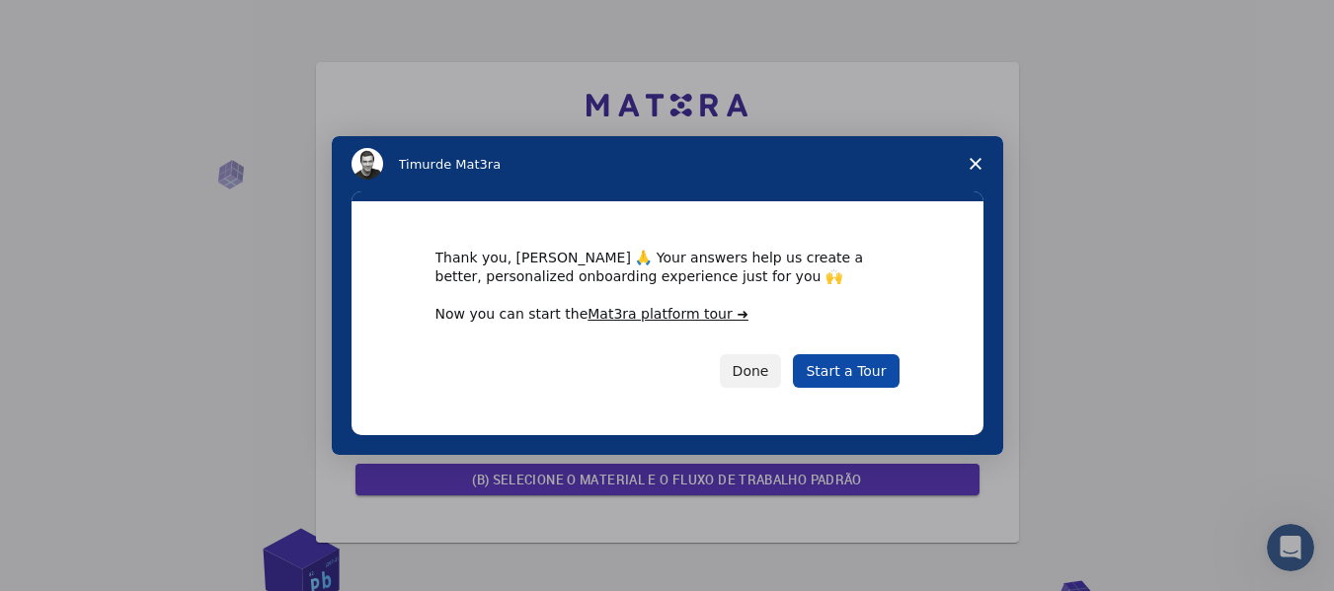
click at [852, 373] on link "Start a Tour" at bounding box center [846, 371] width 106 height 34
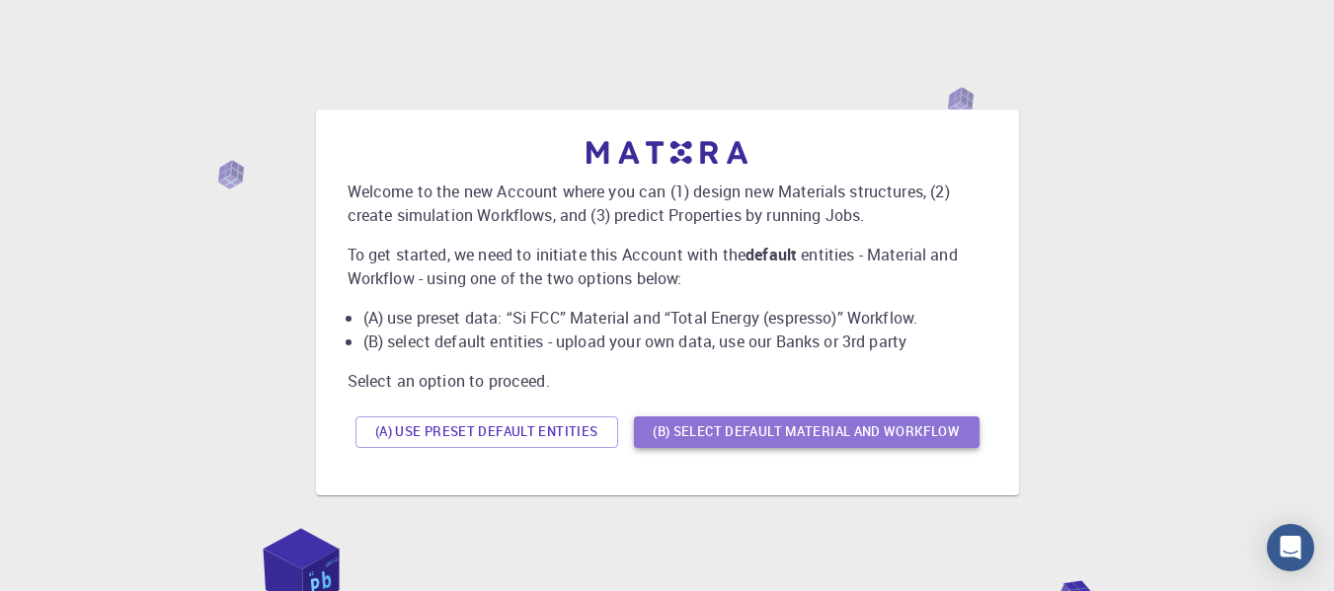
click at [667, 424] on button "(B) Select default material and workflow" at bounding box center [807, 433] width 346 height 32
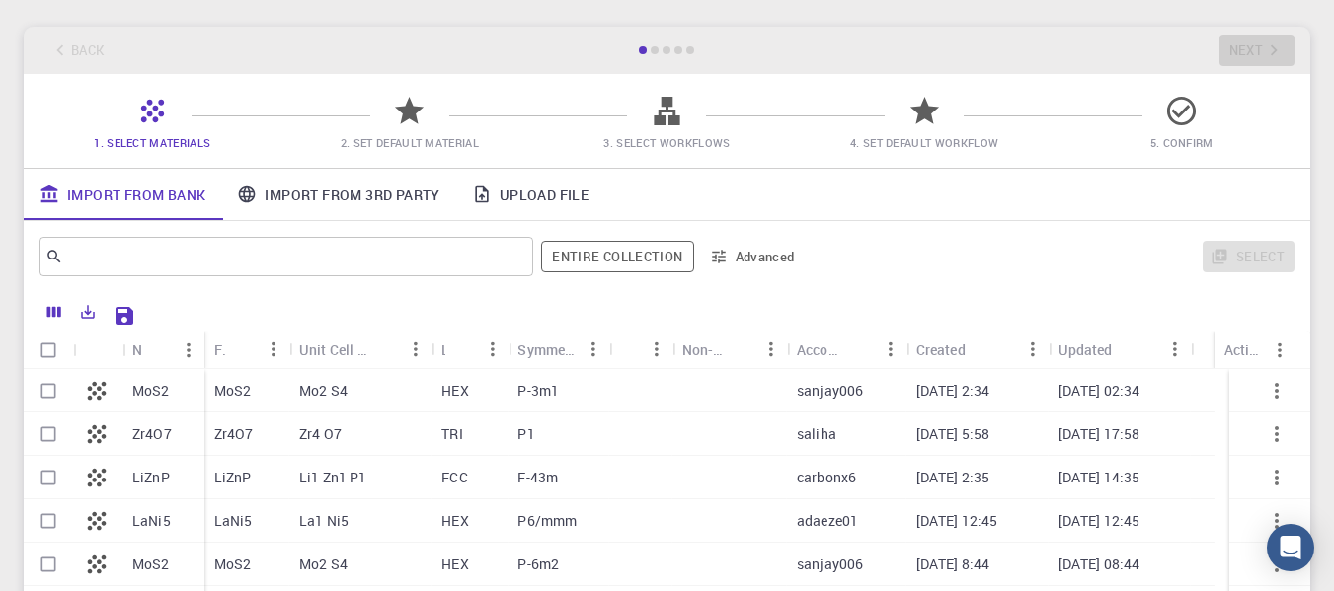
scroll to position [82, 0]
click at [249, 381] on p "MoS2" at bounding box center [233, 389] width 38 height 20
checkbox input "true"
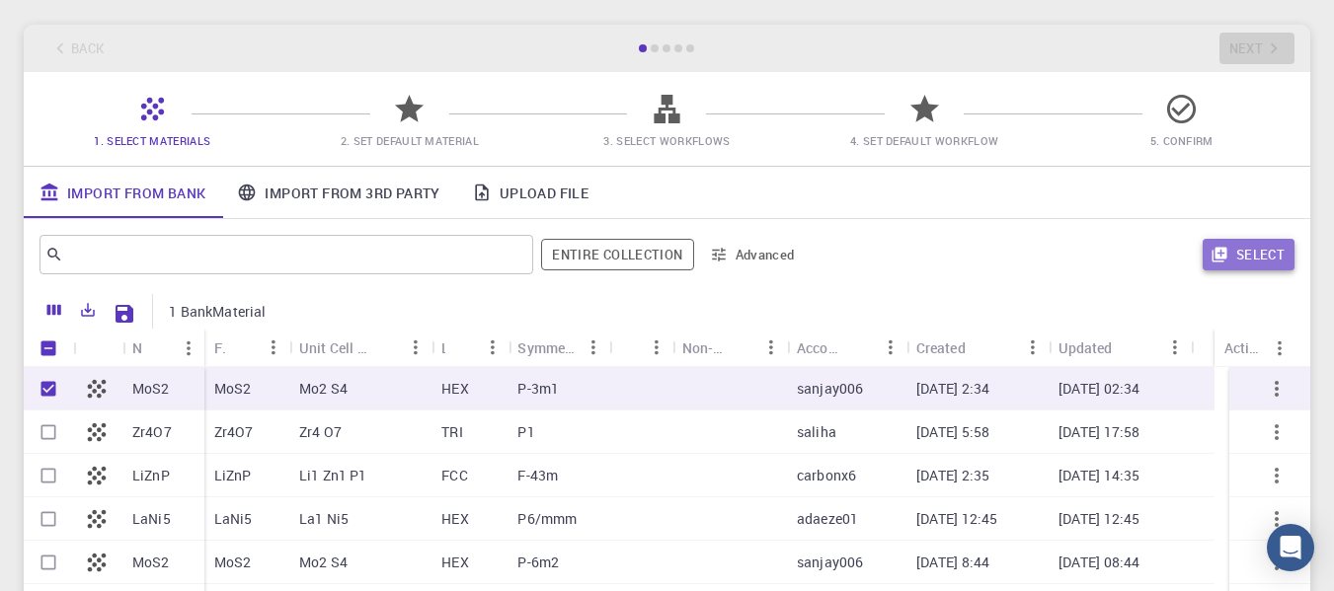
click at [1255, 251] on button "Select" at bounding box center [1249, 255] width 92 height 32
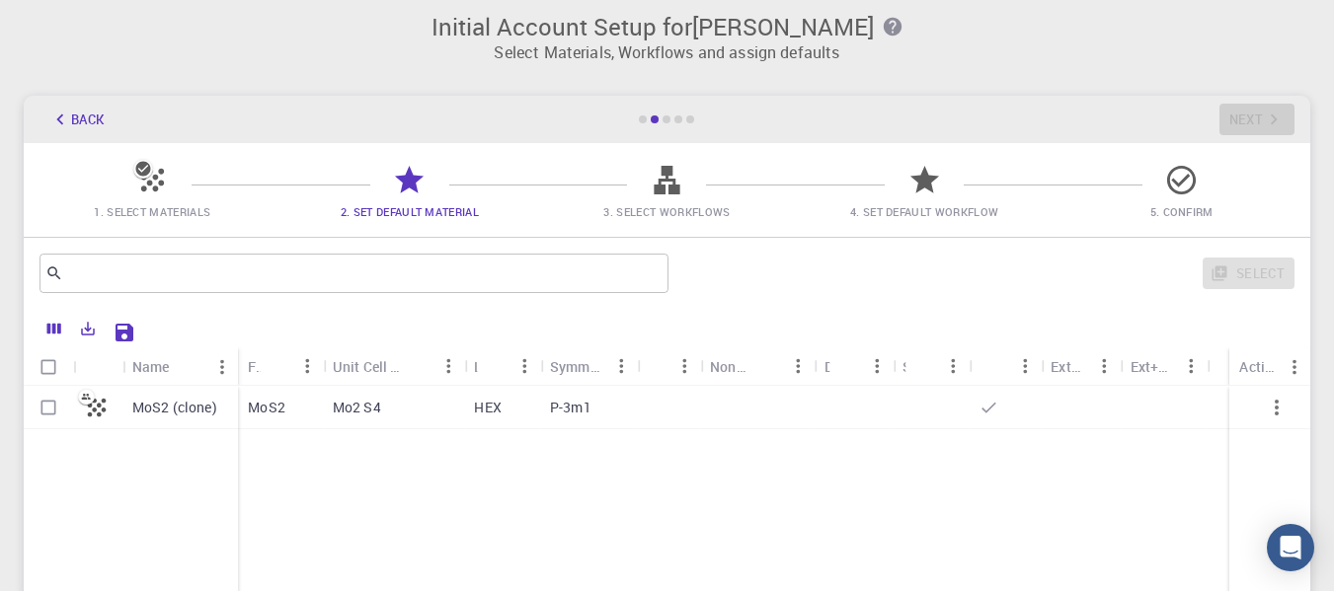
scroll to position [0, 0]
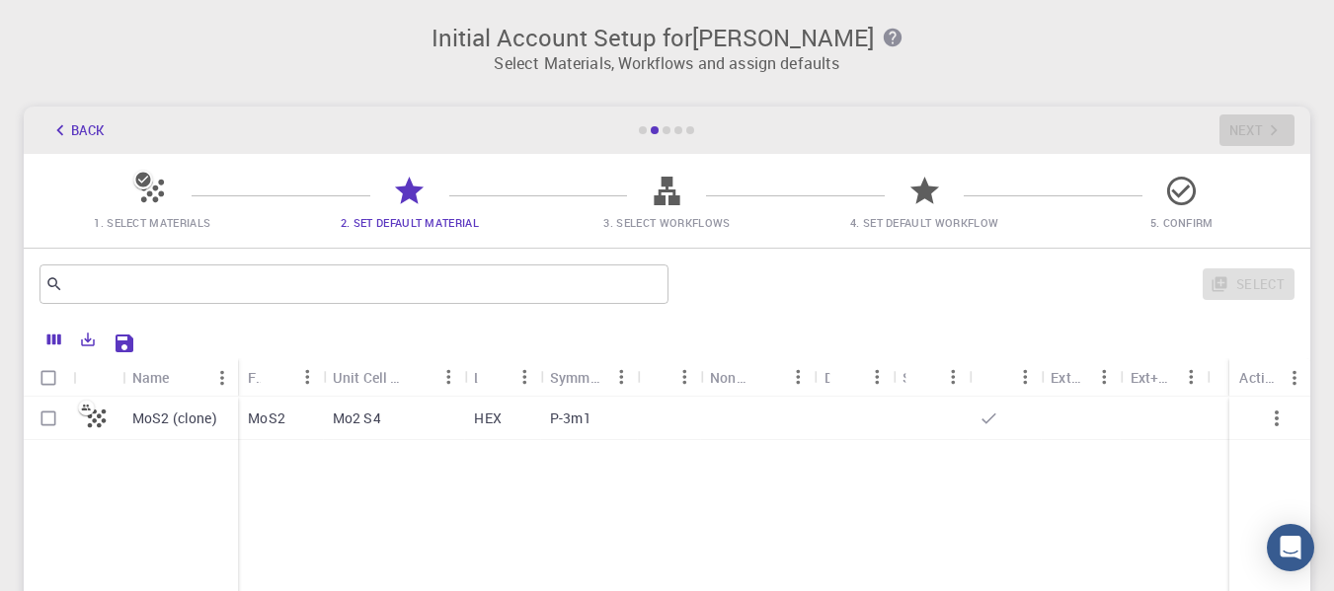
click at [186, 425] on p "MoS2 (clone)" at bounding box center [174, 419] width 85 height 20
checkbox input "true"
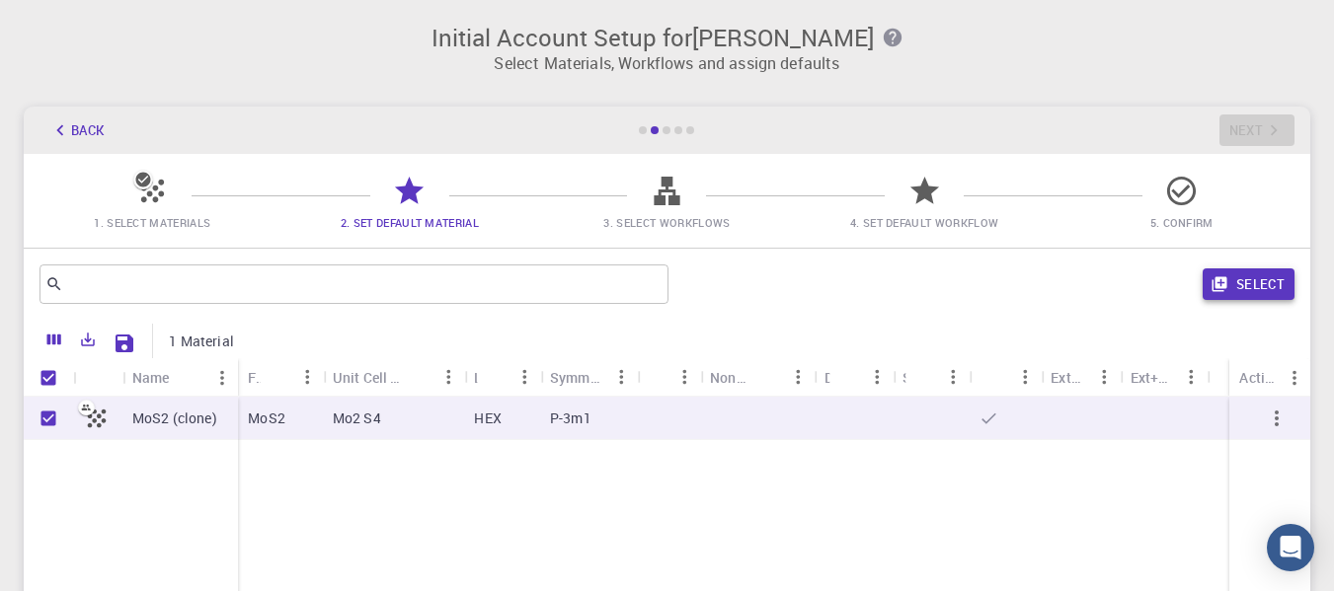
click at [1272, 288] on button "Select" at bounding box center [1249, 285] width 92 height 32
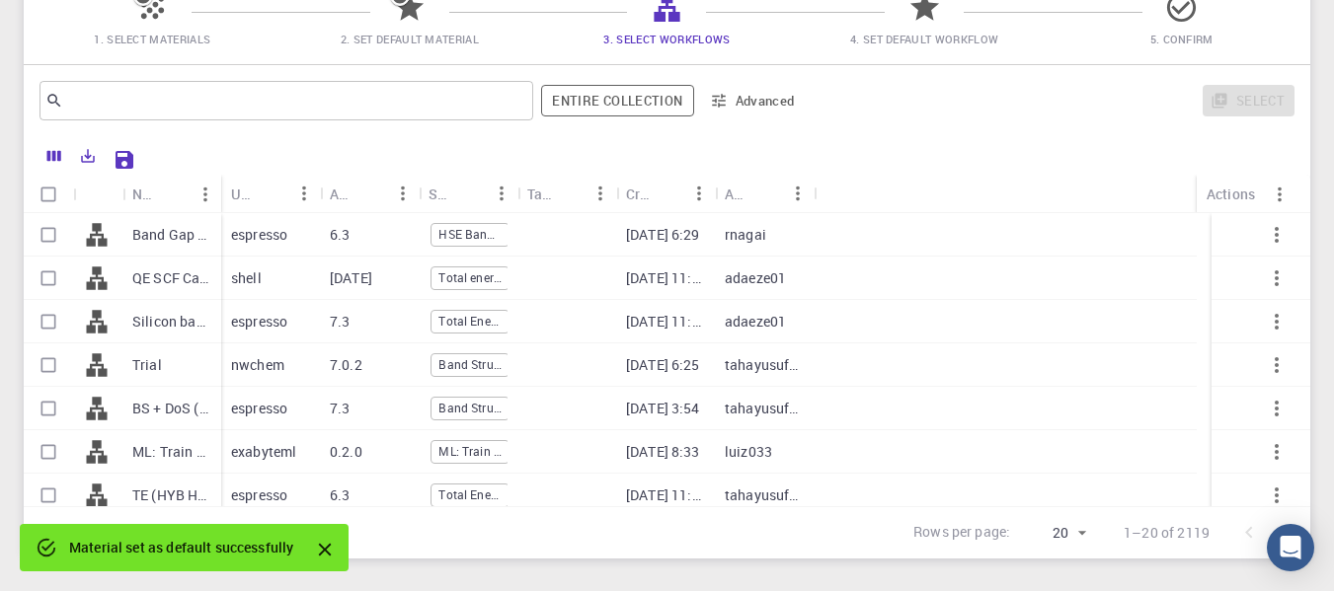
scroll to position [188, 0]
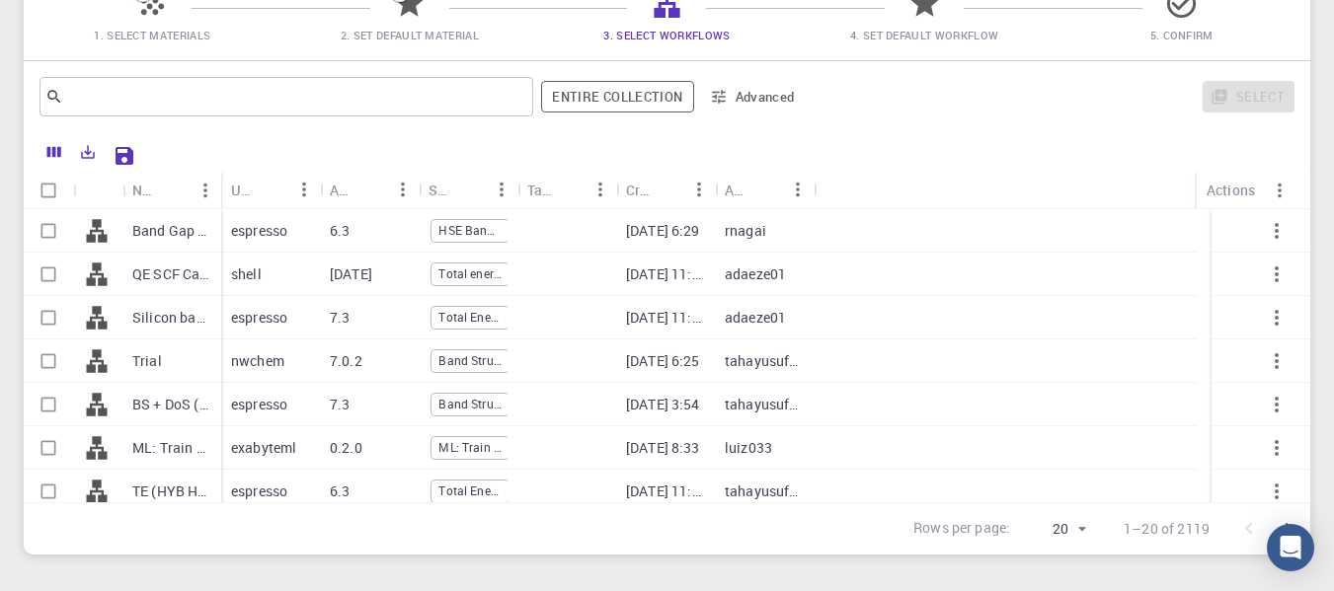
click at [266, 231] on p "espresso" at bounding box center [259, 231] width 56 height 20
checkbox input "true"
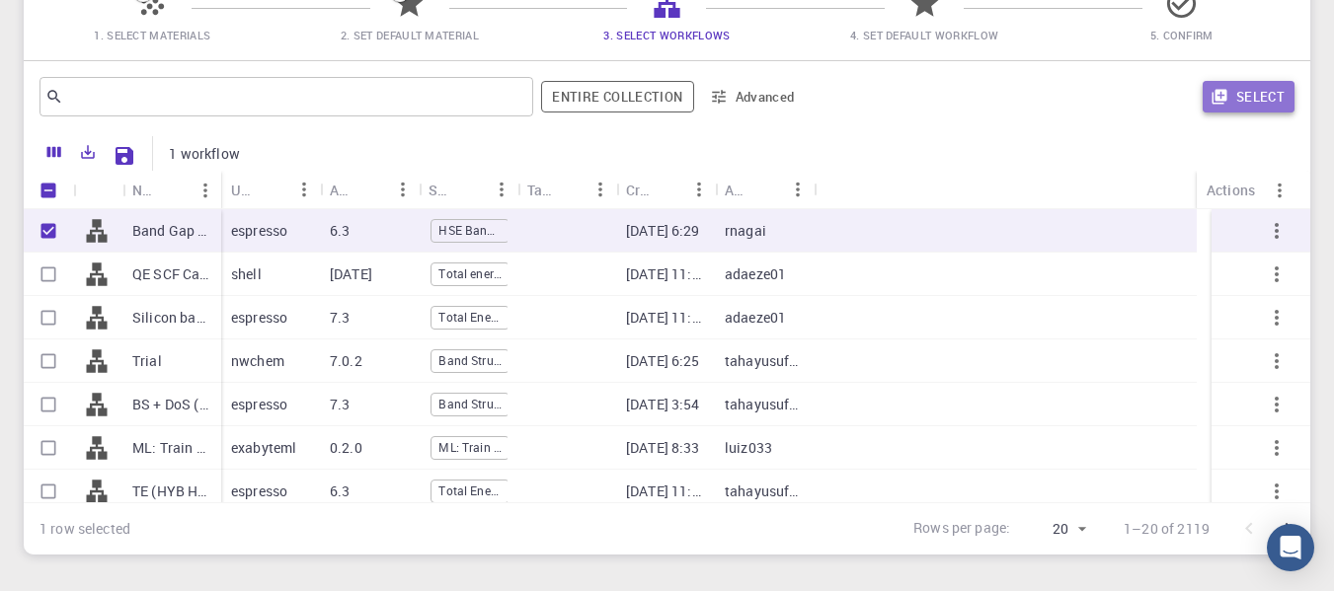
click at [1256, 105] on button "Select" at bounding box center [1249, 97] width 92 height 32
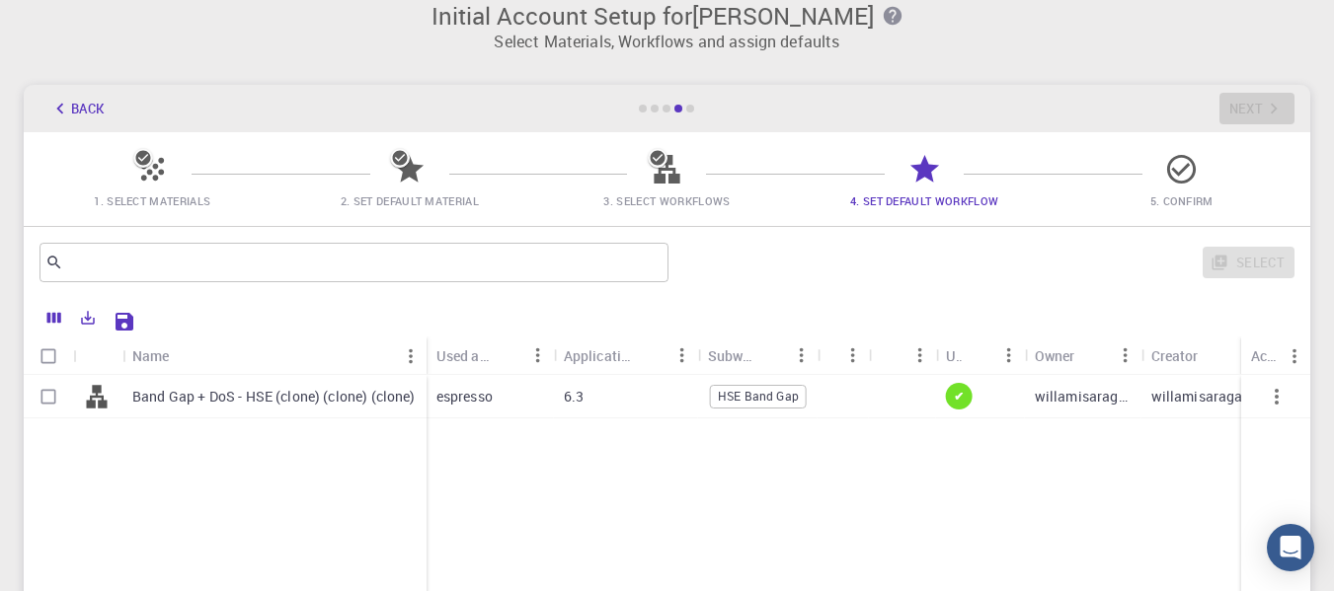
scroll to position [0, 0]
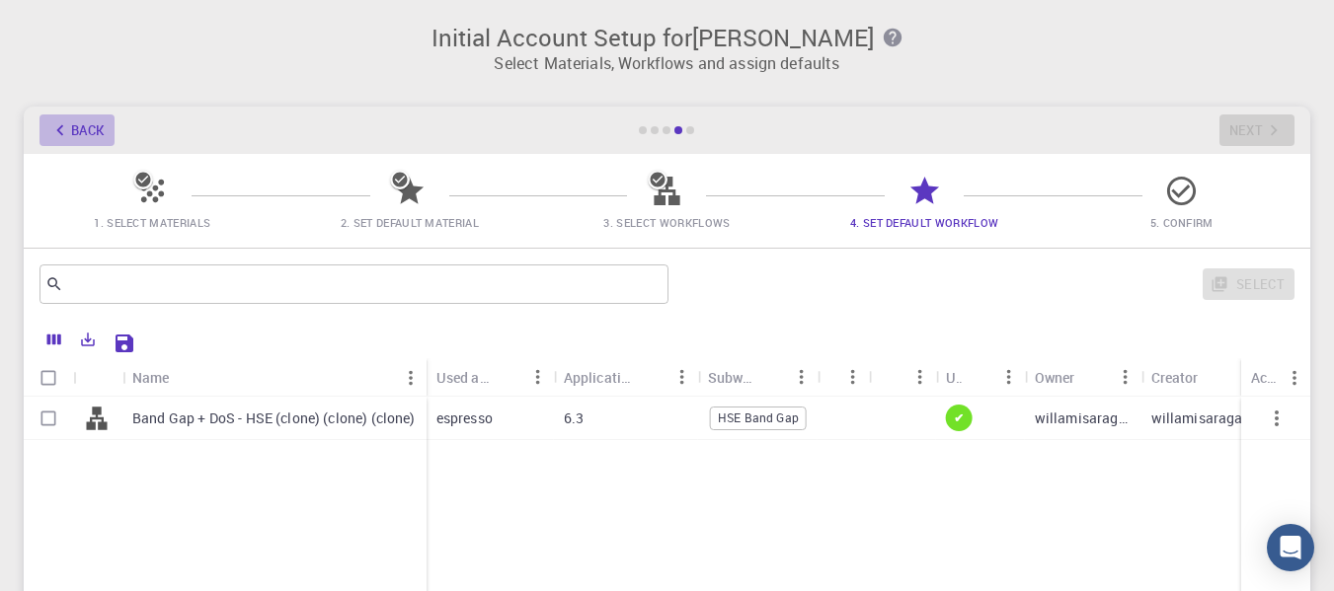
click at [75, 117] on button "Back" at bounding box center [76, 131] width 75 height 32
click at [75, 117] on div "Back Next" at bounding box center [667, 130] width 1287 height 47
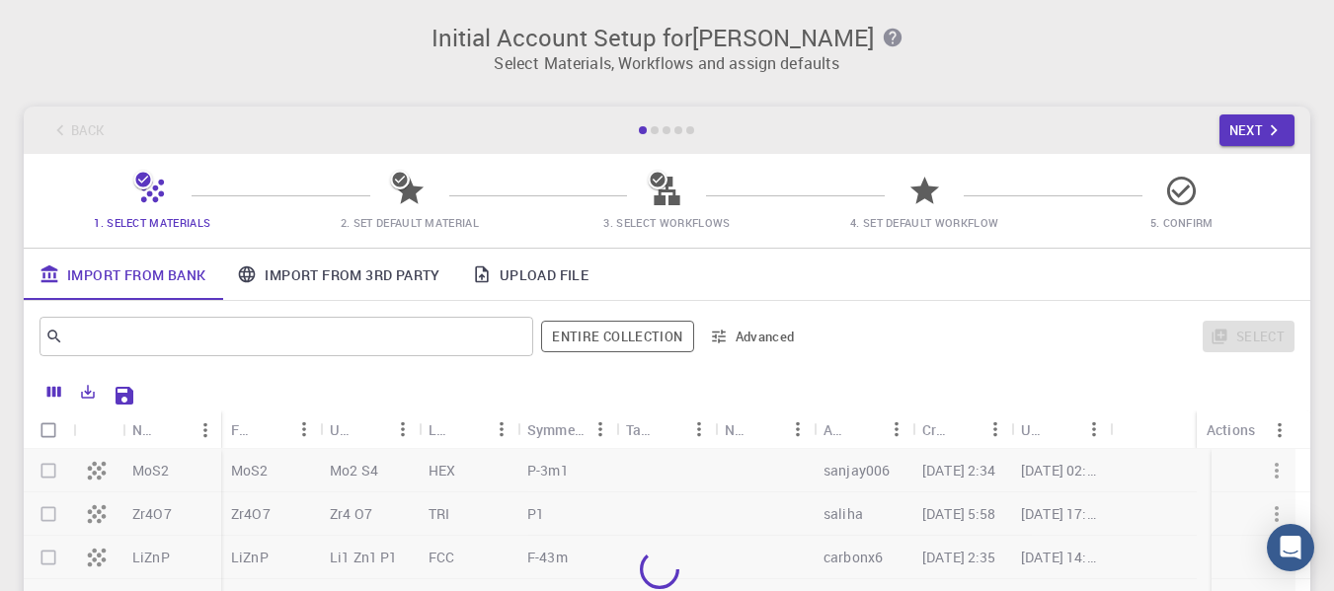
click at [75, 117] on div "Back Next" at bounding box center [667, 130] width 1287 height 47
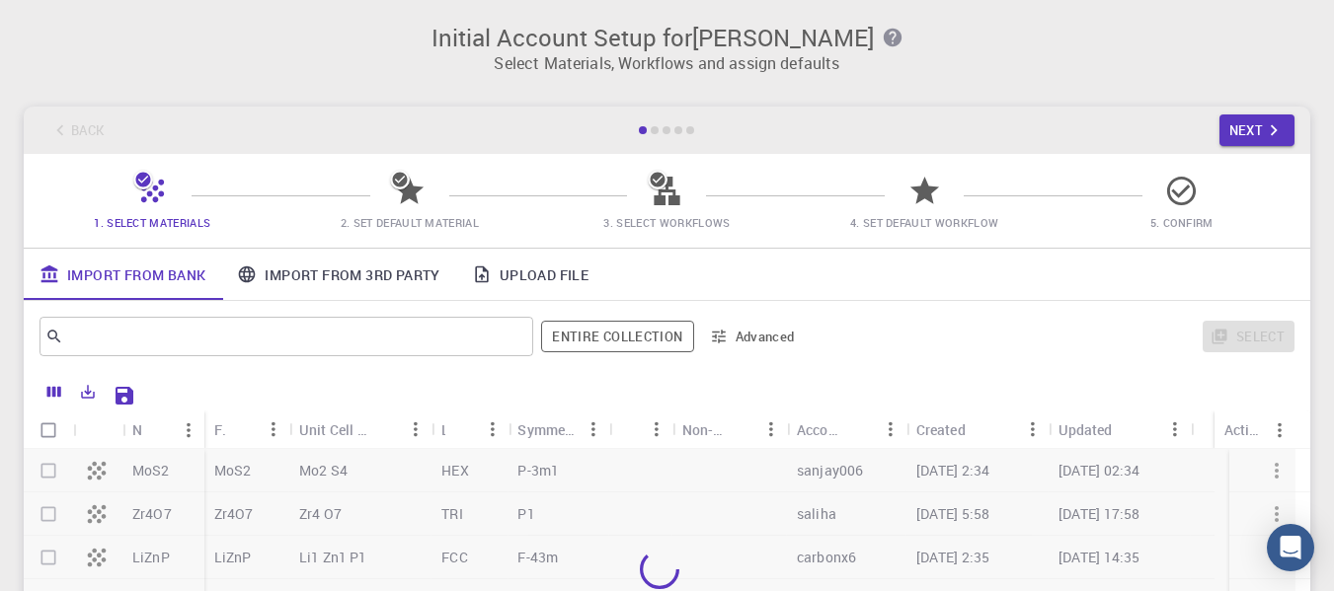
click at [75, 117] on div "Back Next" at bounding box center [667, 130] width 1287 height 47
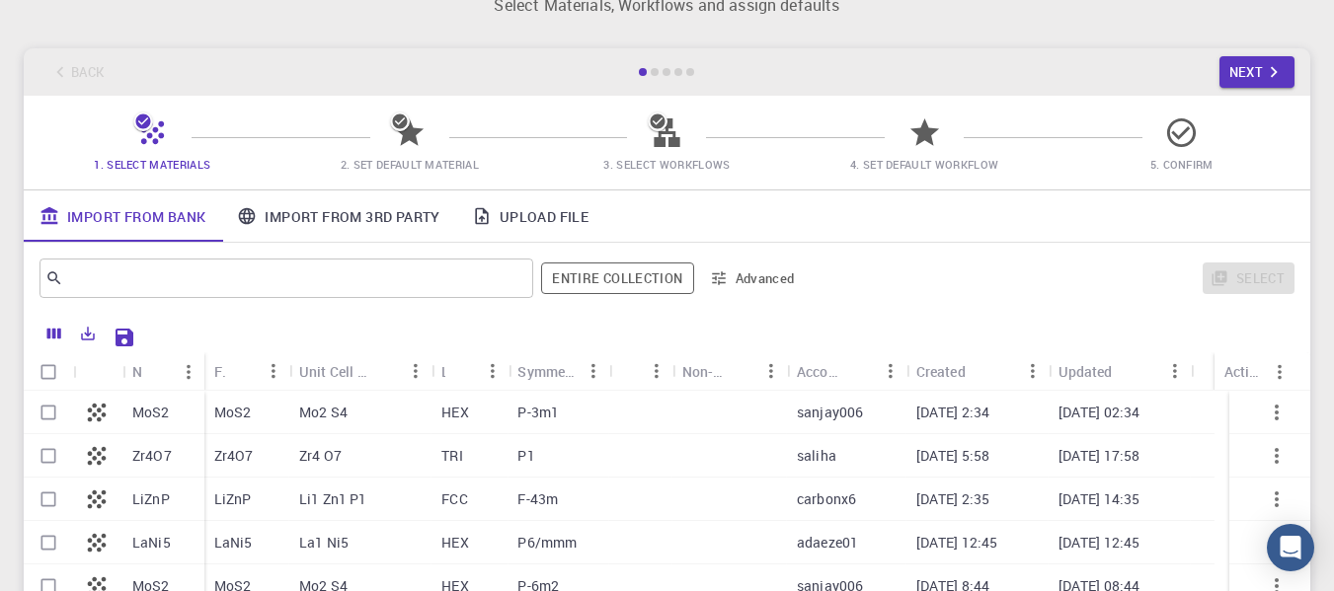
scroll to position [42, 0]
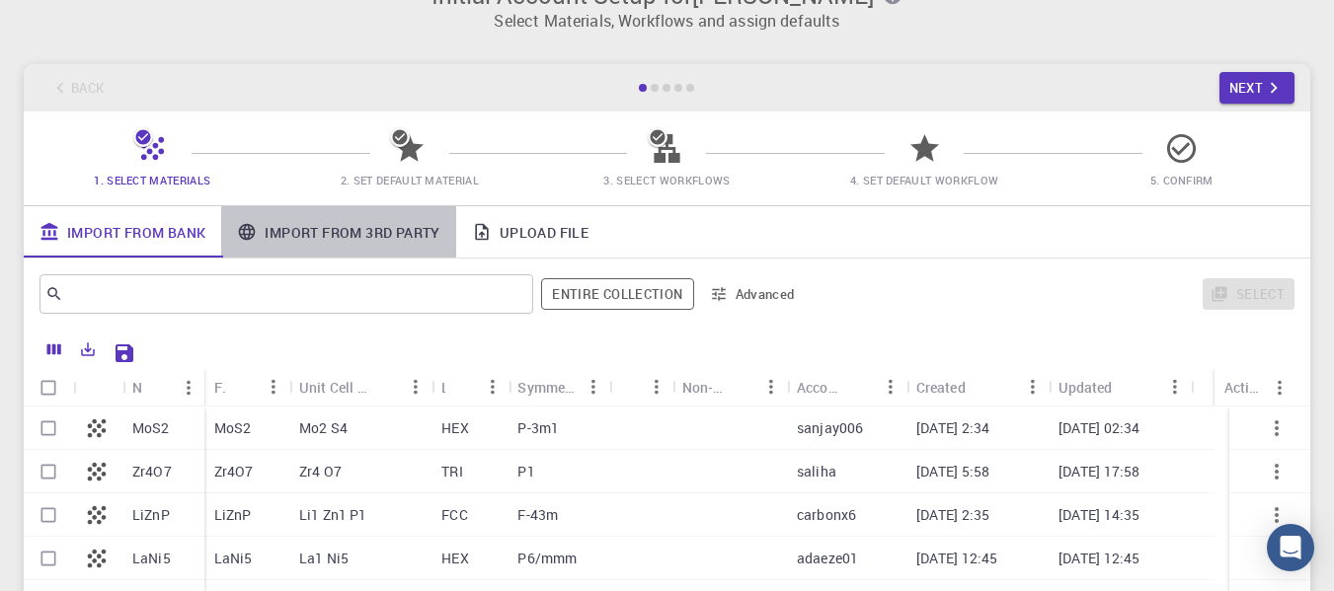
click at [375, 235] on link "Import From 3rd Party" at bounding box center [338, 231] width 234 height 51
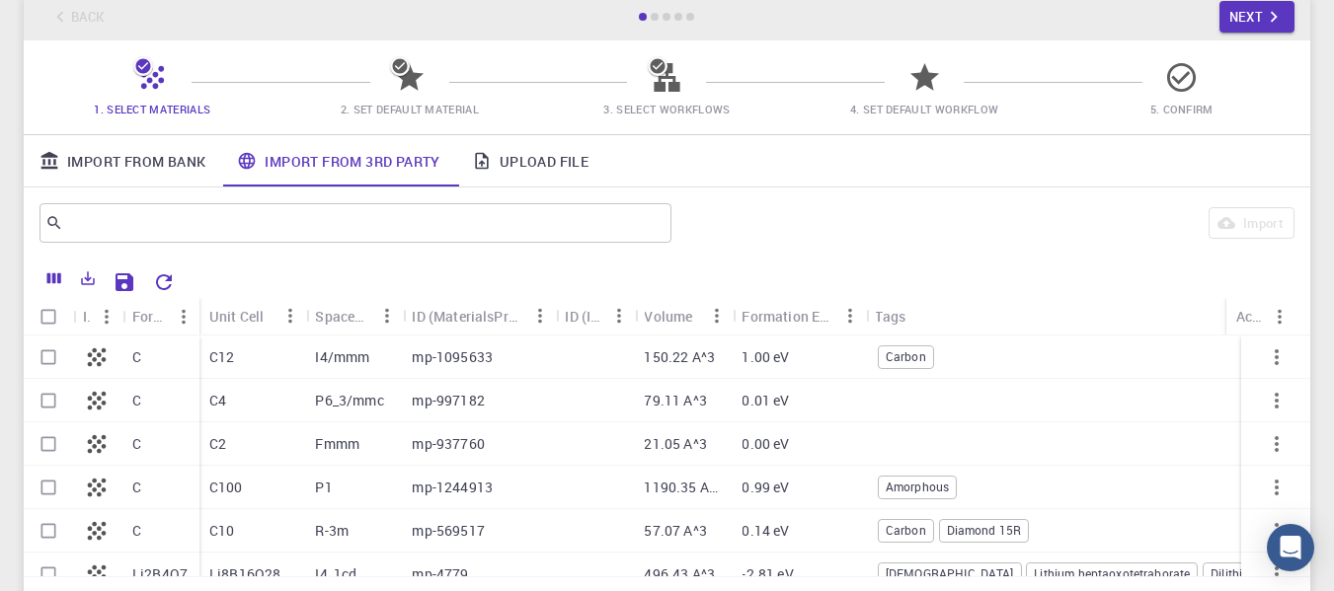
scroll to position [109, 0]
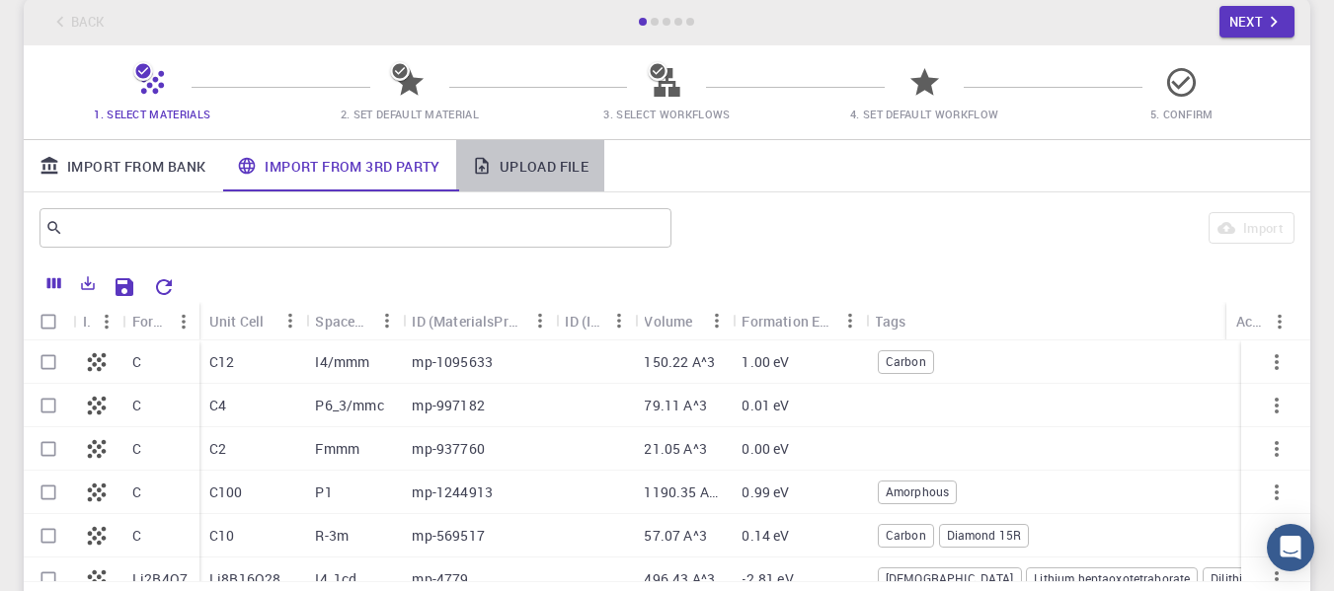
click at [530, 172] on link "Upload File" at bounding box center [530, 165] width 148 height 51
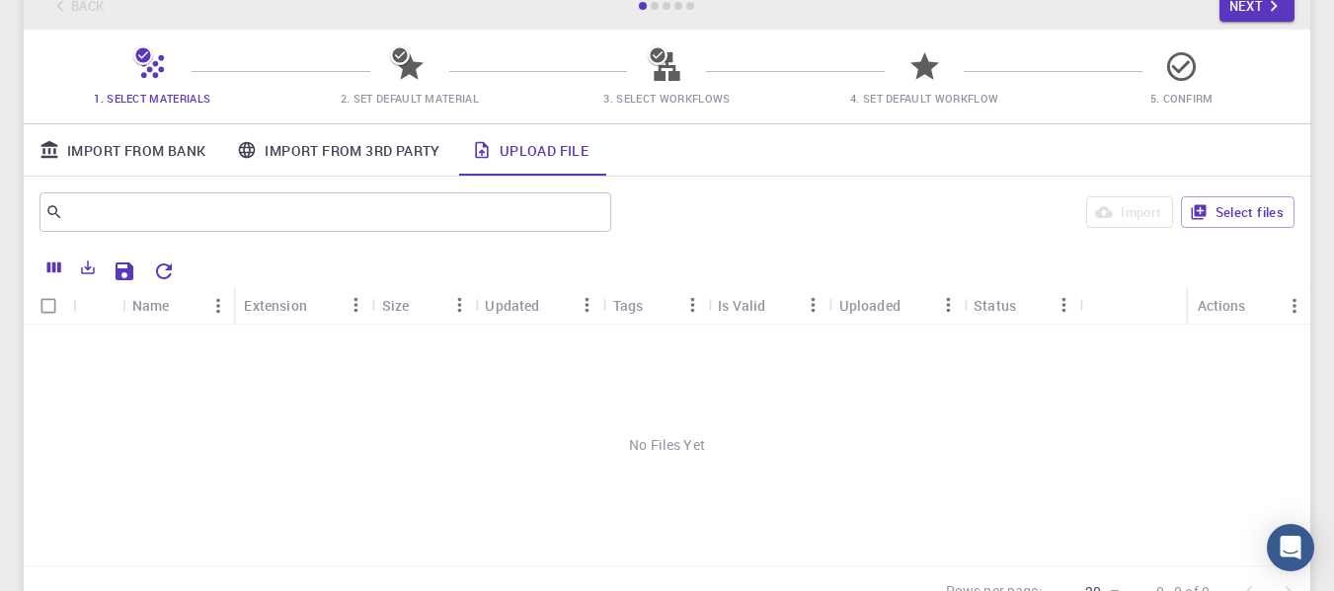
scroll to position [0, 0]
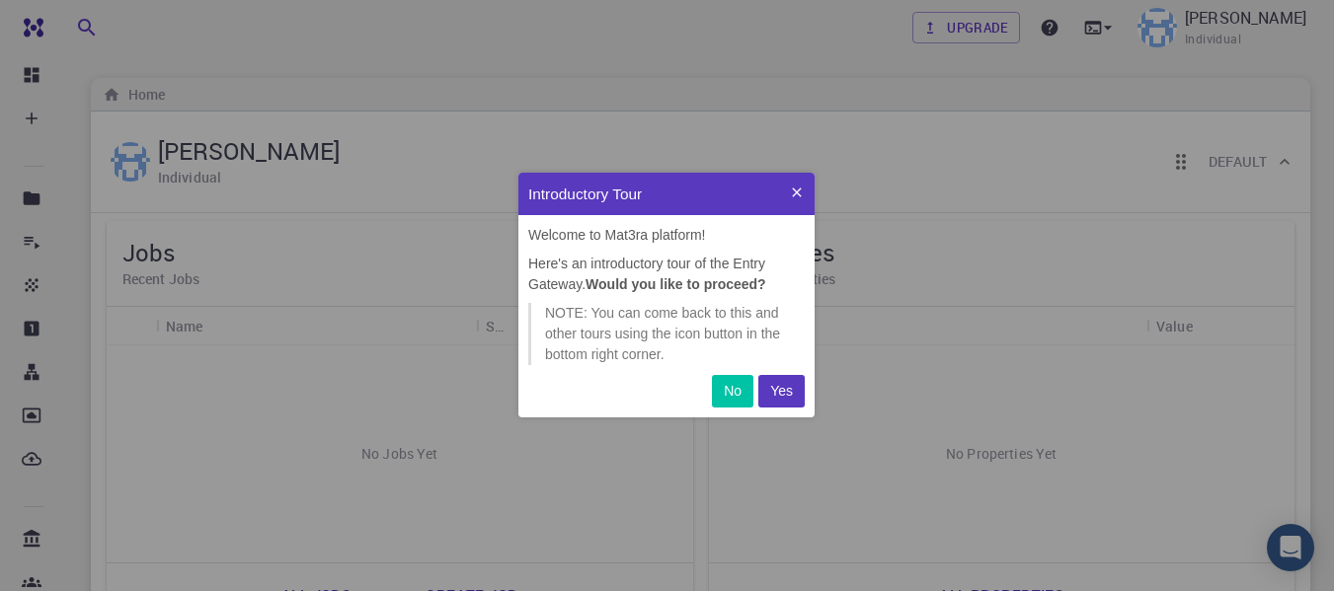
scroll to position [230, 281]
click at [730, 391] on p "No" at bounding box center [733, 391] width 18 height 21
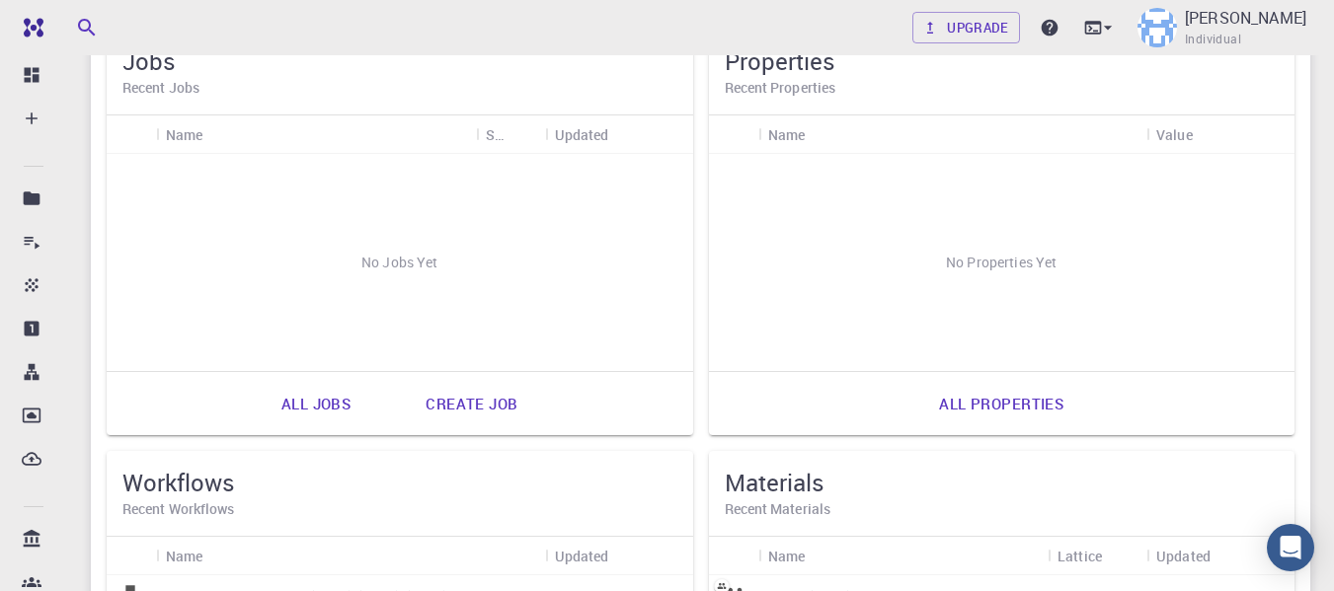
scroll to position [0, 0]
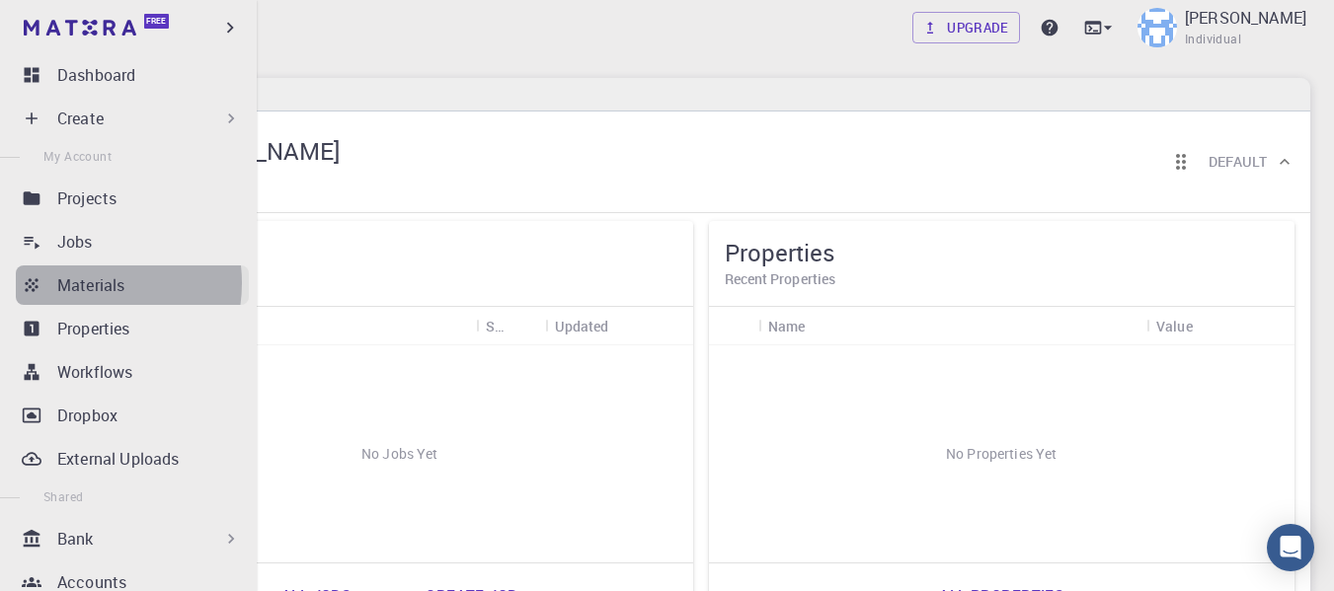
click at [86, 283] on p "Materials" at bounding box center [90, 286] width 67 height 24
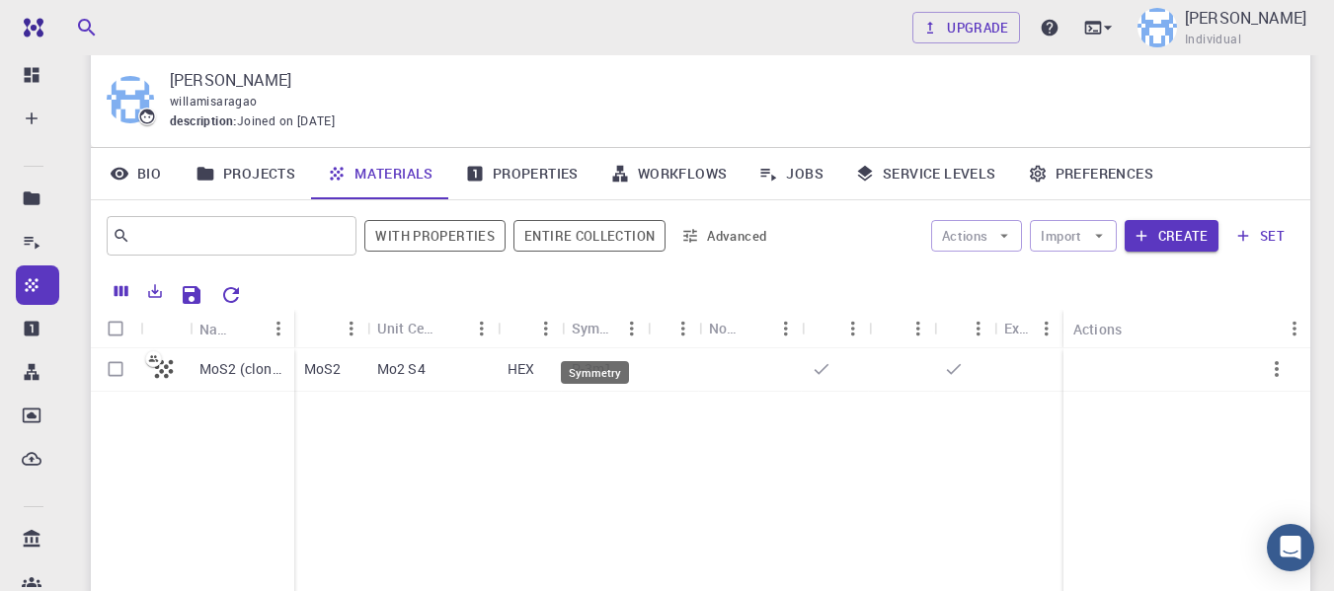
scroll to position [66, 0]
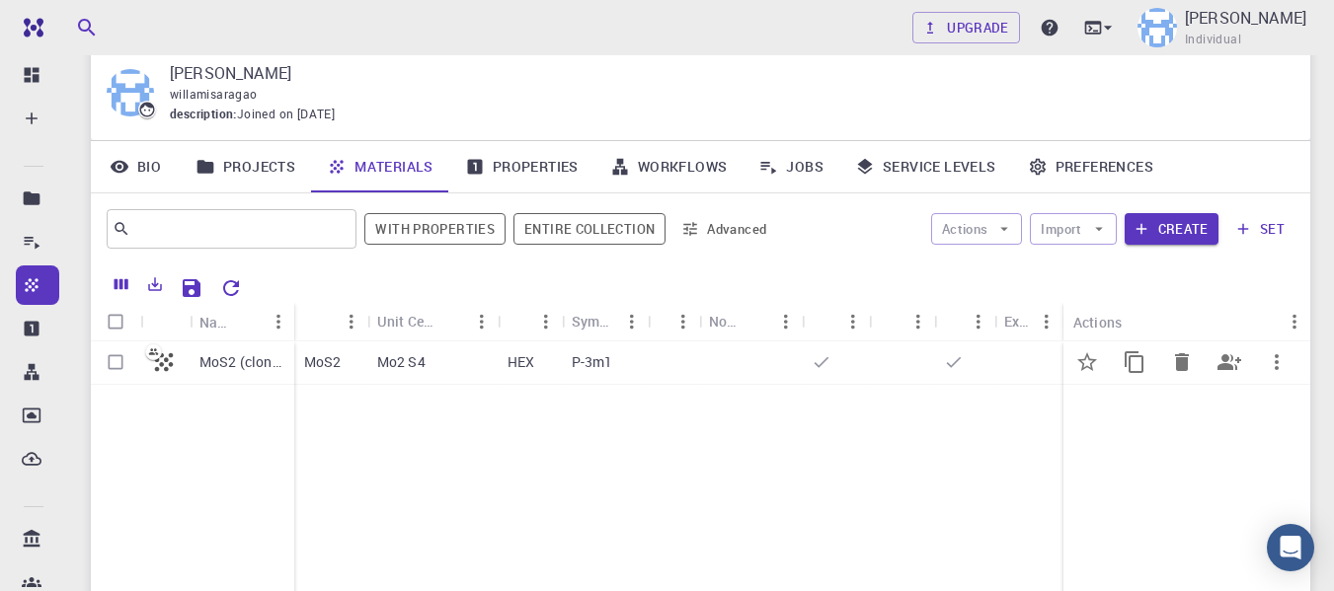
click at [430, 366] on div "Mo2 S4" at bounding box center [432, 363] width 130 height 43
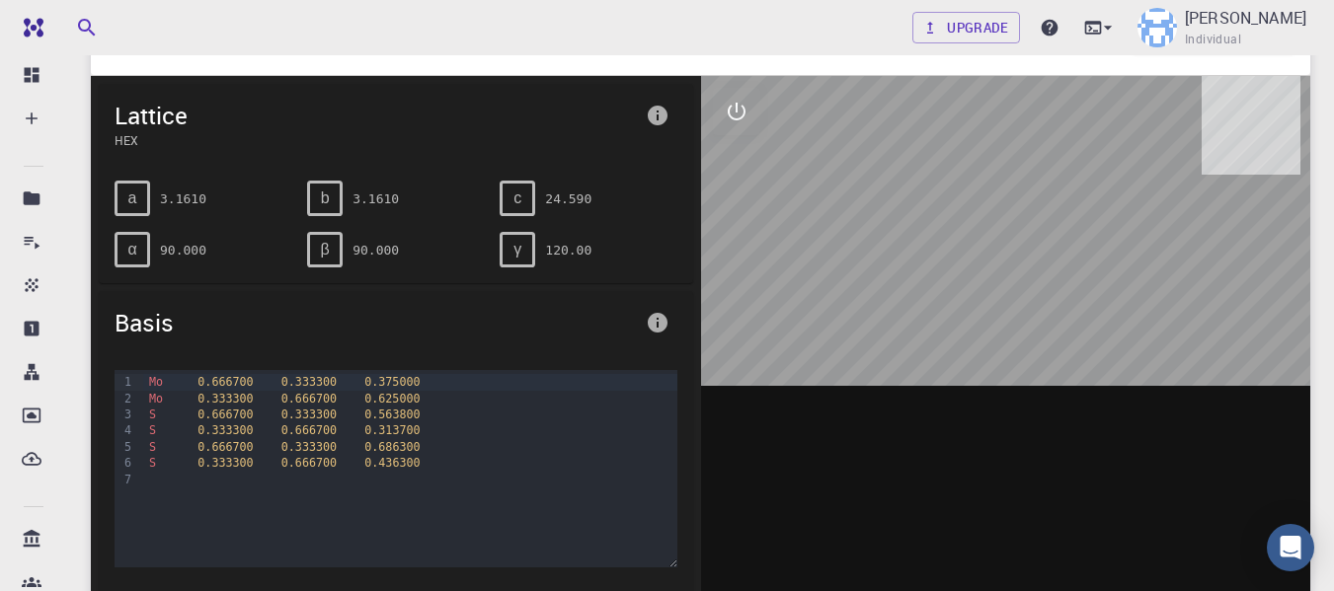
scroll to position [116, 0]
drag, startPoint x: 936, startPoint y: 318, endPoint x: 977, endPoint y: 315, distance: 40.6
click at [977, 315] on div at bounding box center [1006, 382] width 610 height 614
drag, startPoint x: 996, startPoint y: 292, endPoint x: 955, endPoint y: 301, distance: 42.4
click at [955, 301] on div at bounding box center [1006, 382] width 610 height 614
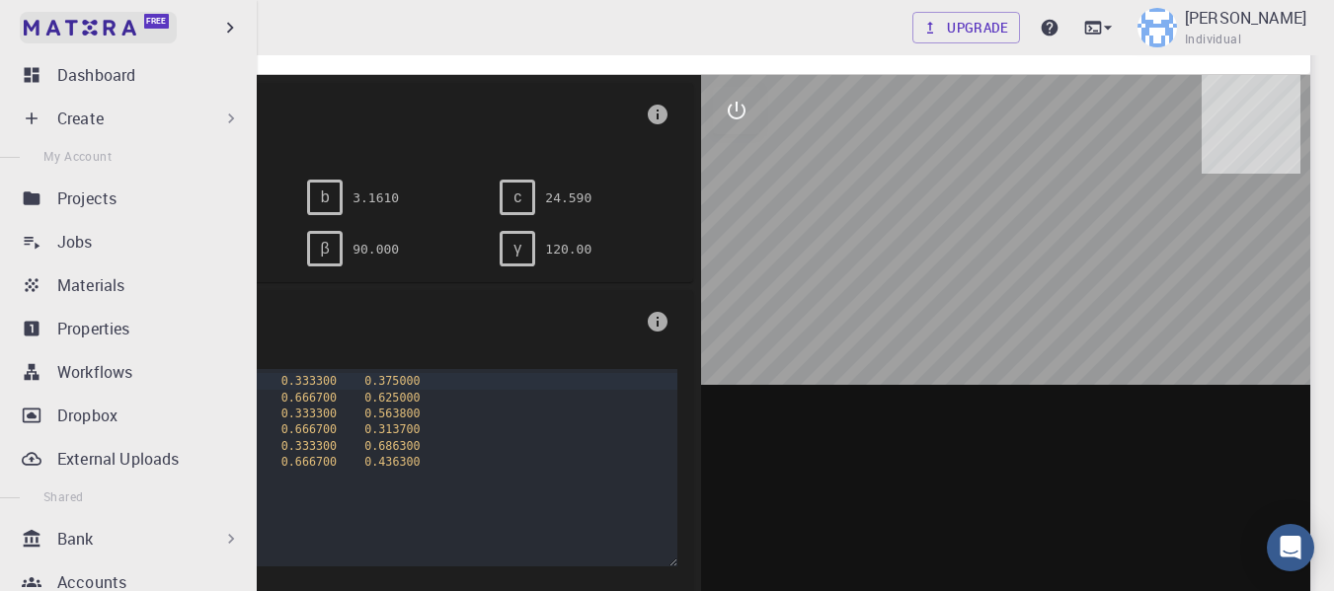
click at [29, 18] on img at bounding box center [38, 28] width 28 height 20
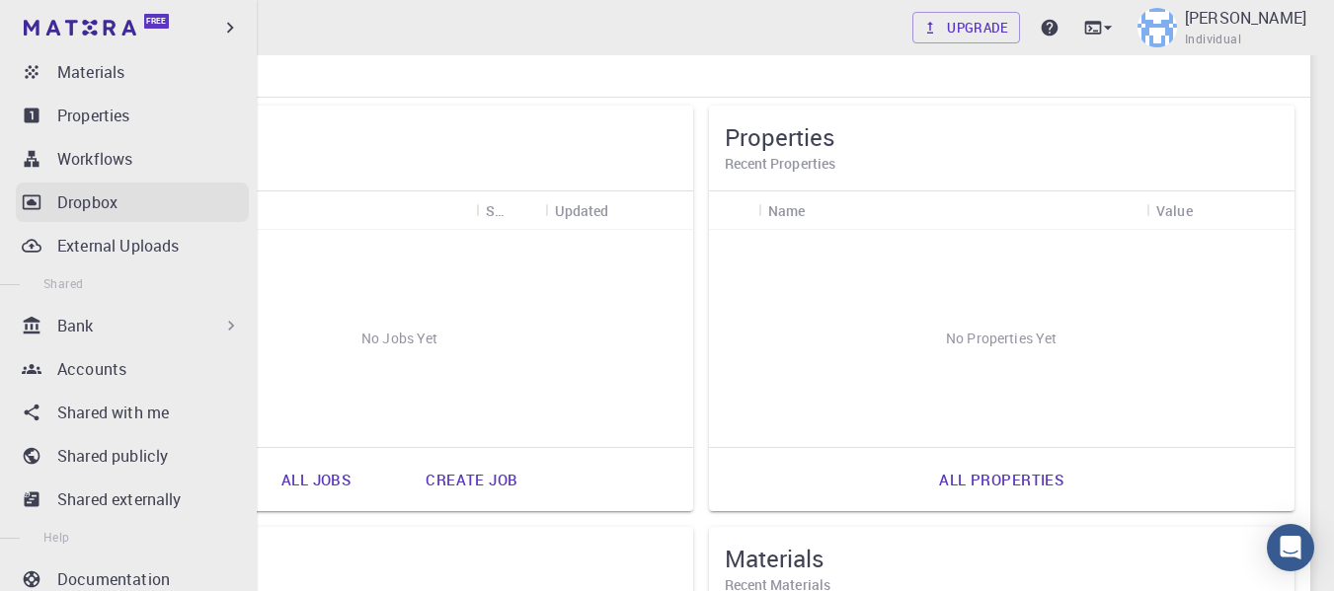
scroll to position [214, 0]
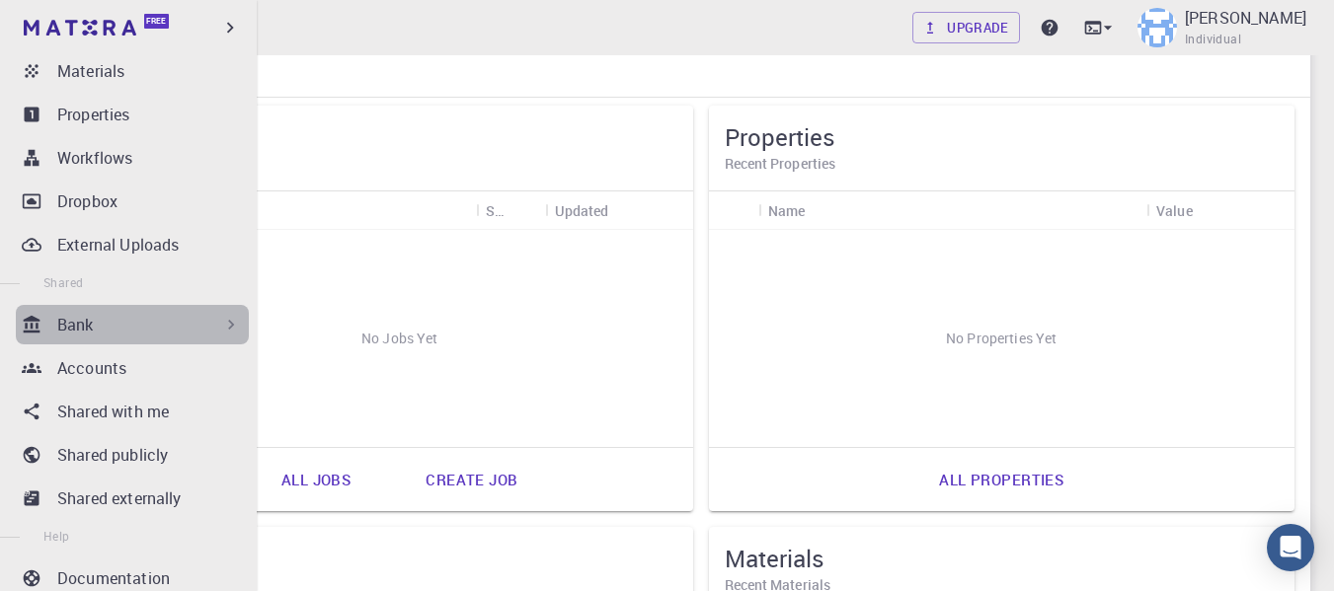
click at [221, 321] on icon at bounding box center [231, 325] width 20 height 20
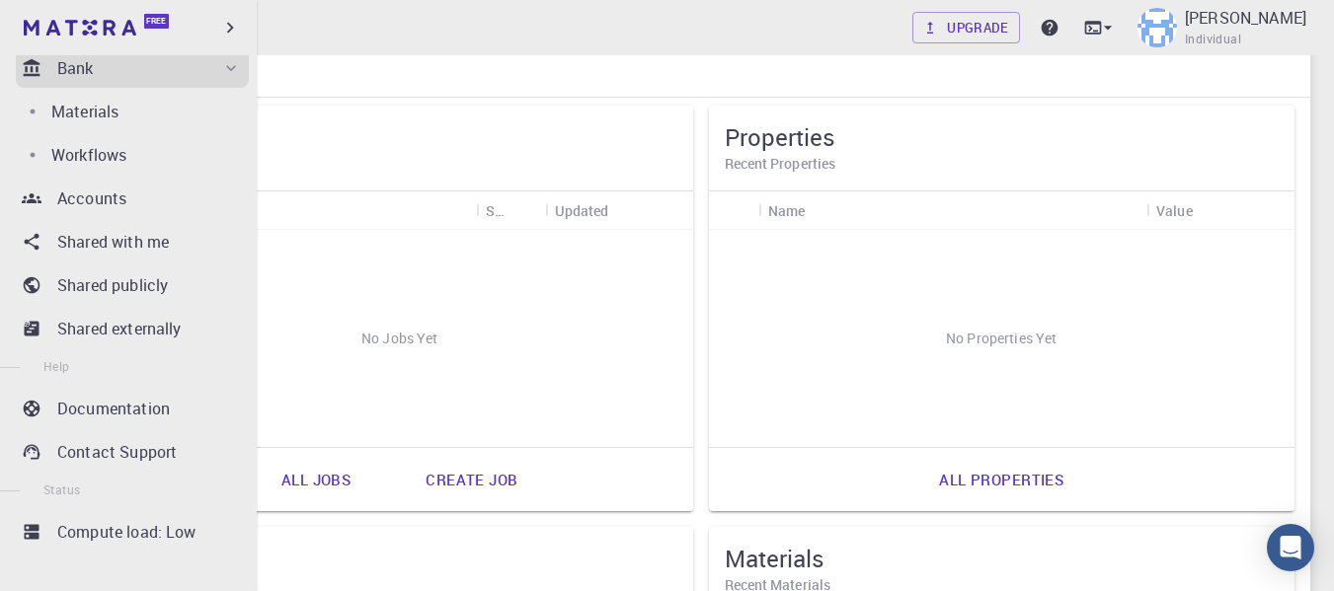
scroll to position [479, 0]
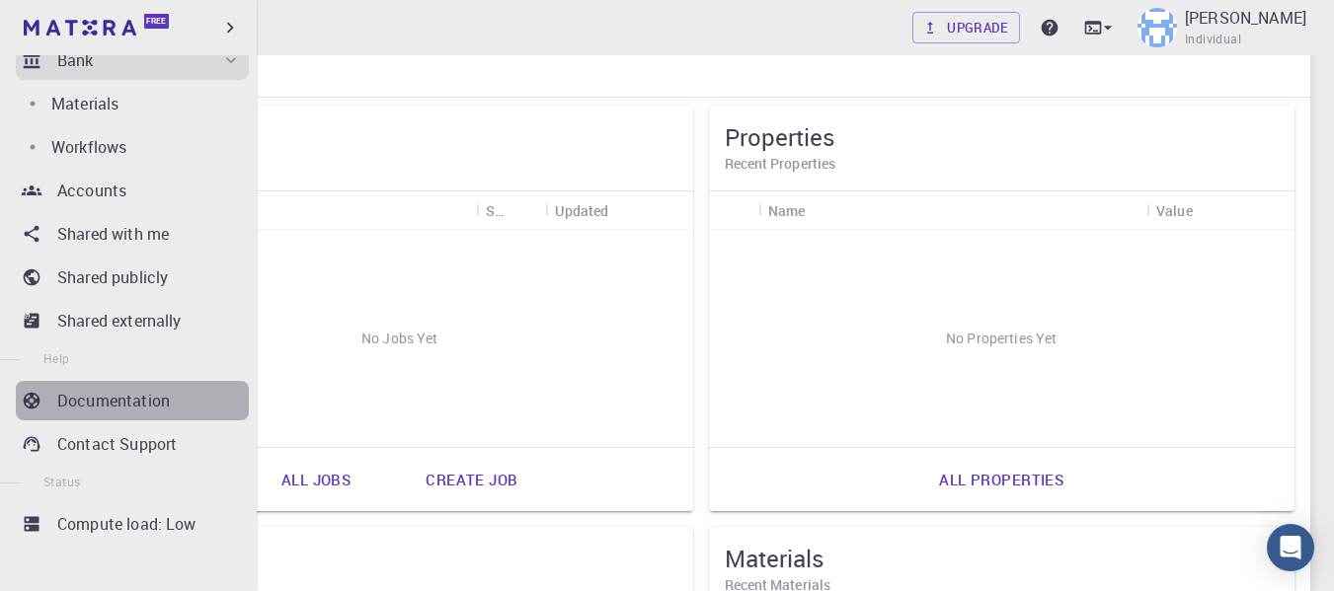
click at [144, 389] on p "Documentation" at bounding box center [113, 401] width 113 height 24
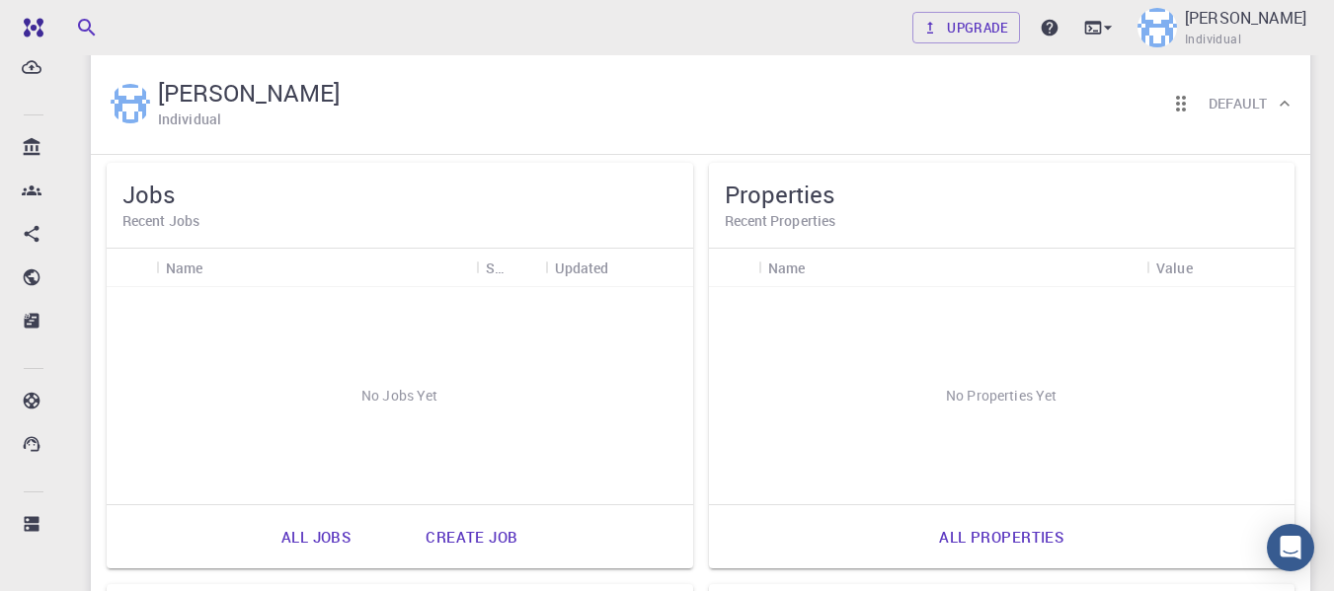
scroll to position [0, 0]
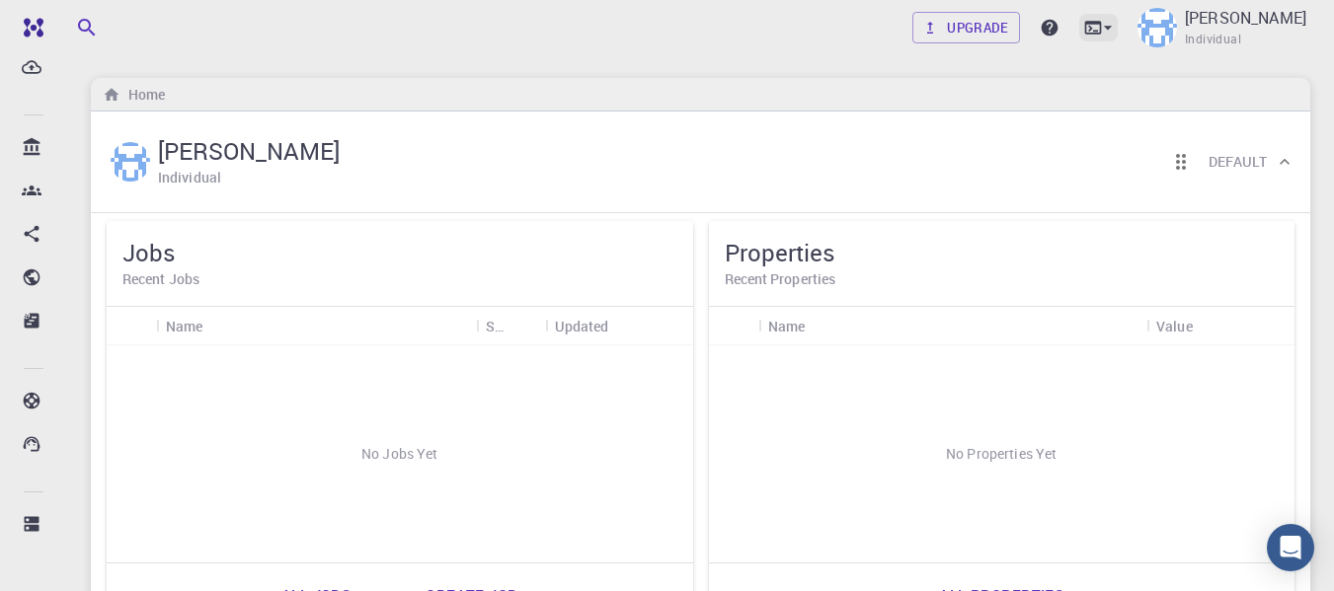
click at [1098, 22] on icon at bounding box center [1108, 28] width 20 height 20
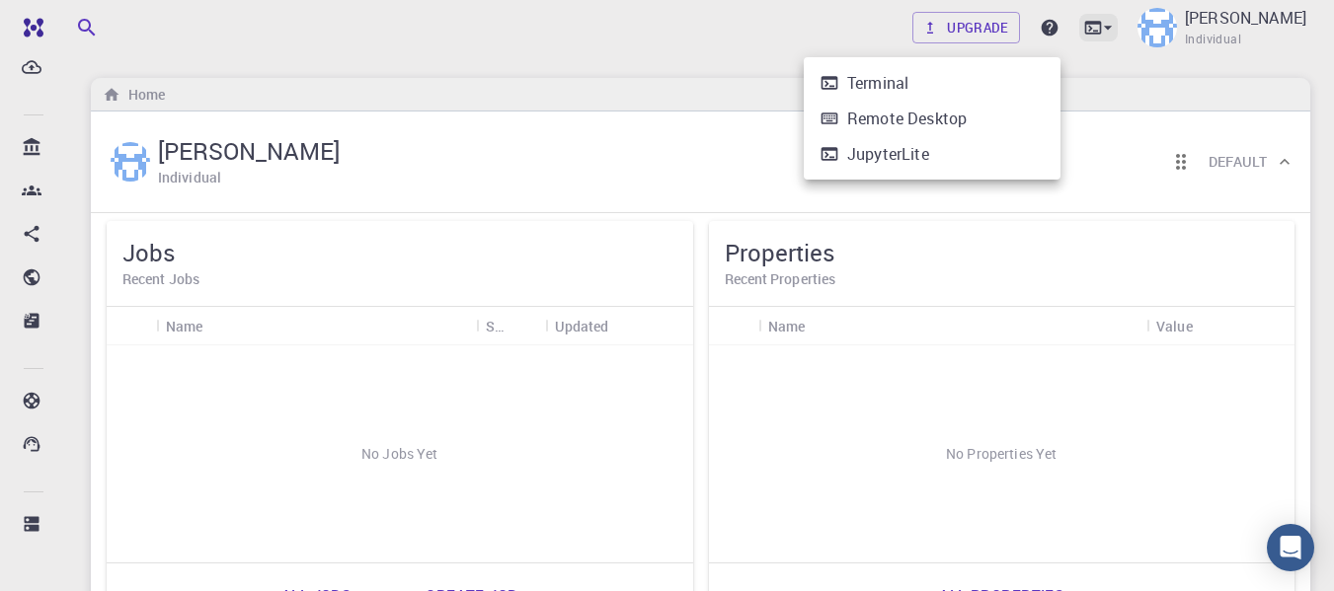
click at [1043, 22] on div at bounding box center [667, 295] width 1334 height 591
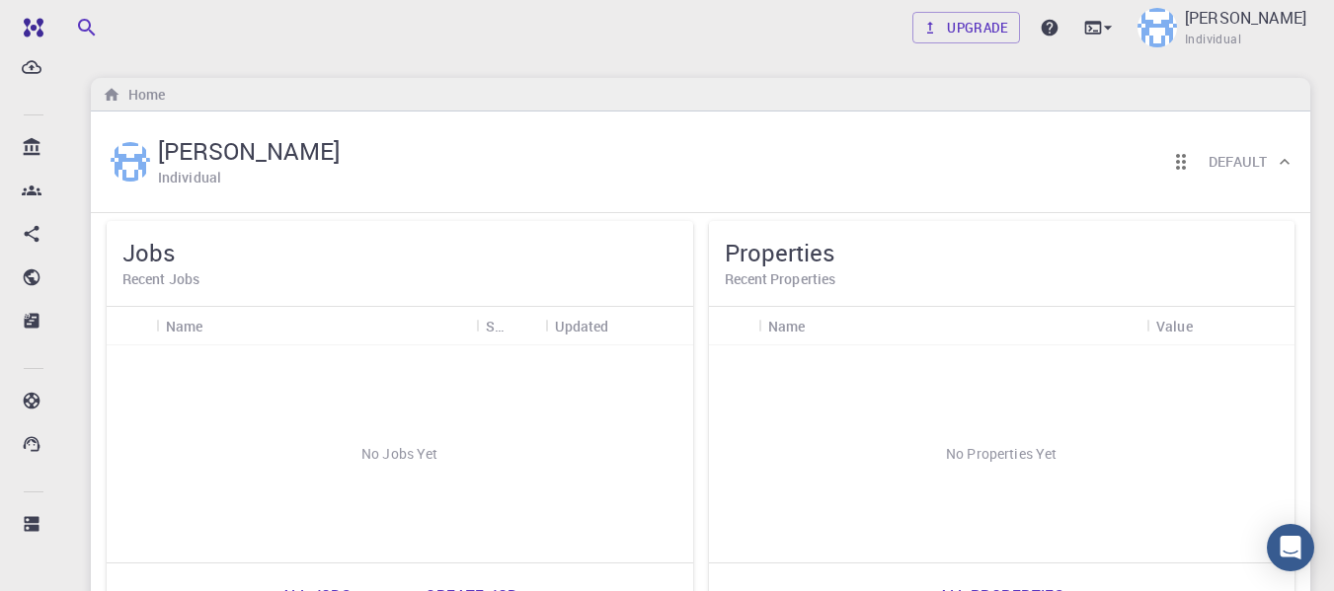
click at [300, 46] on div "Upgrade Willamis Aragao da Silva Individual" at bounding box center [700, 27] width 1267 height 51
